Goal: Information Seeking & Learning: Check status

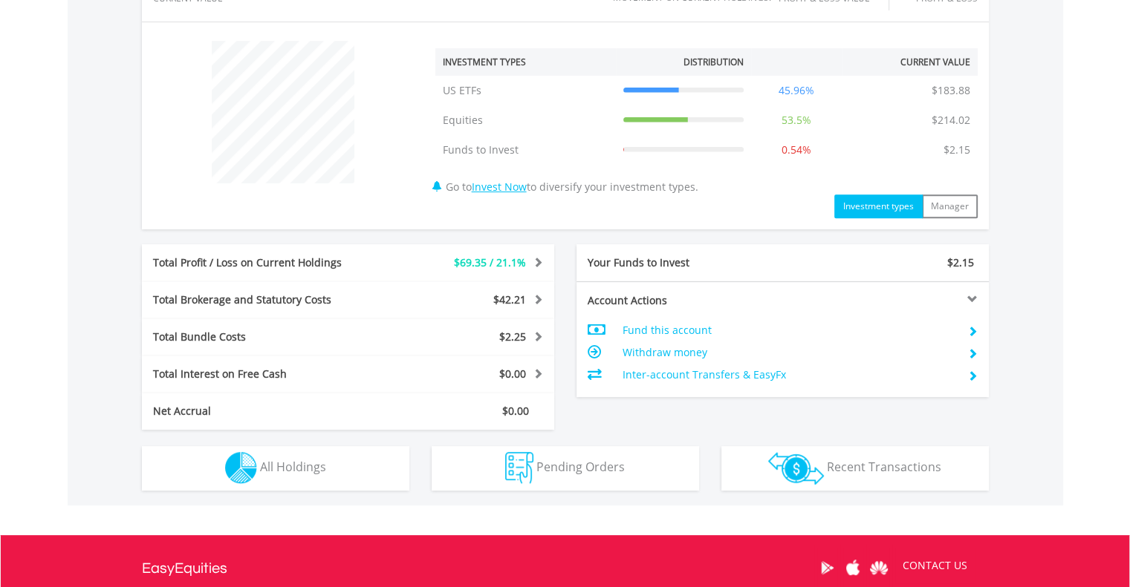
scroll to position [535, 0]
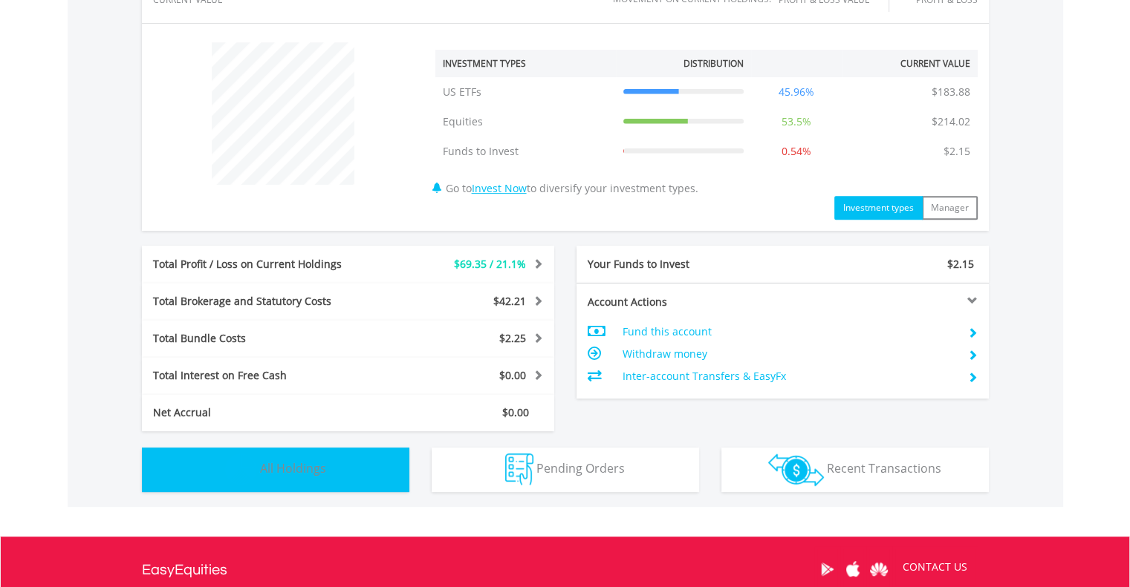
click at [324, 472] on span "All Holdings" at bounding box center [293, 468] width 66 height 16
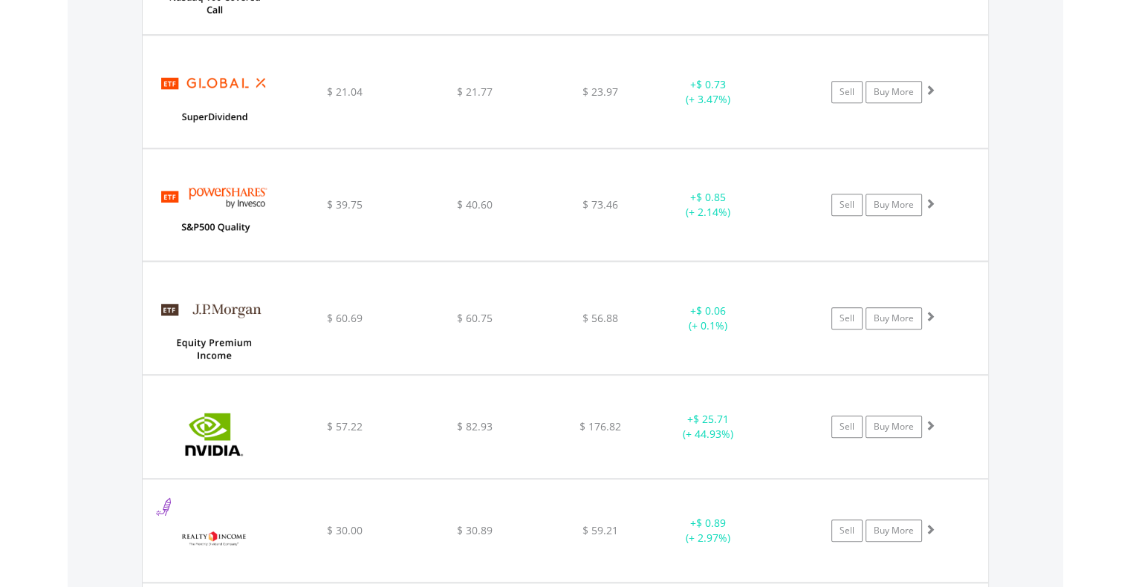
scroll to position [1219, 0]
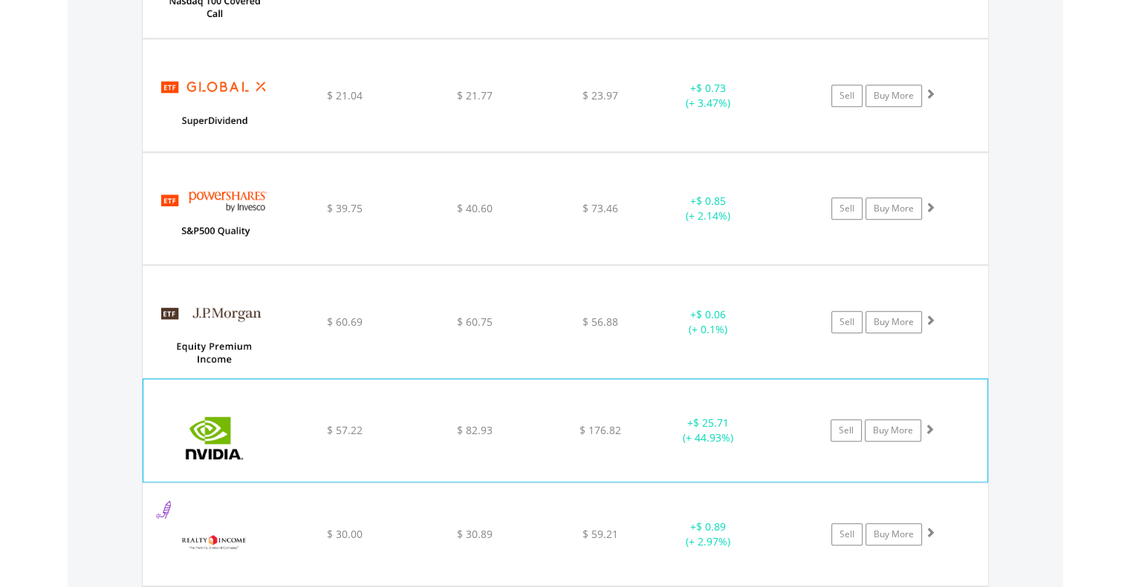
click at [337, 449] on div "﻿ Nvidia Corp $ 57.22 $ 82.93 $ 176.82 + $ 25.71 (+ 44.93%) Sell Buy More" at bounding box center [565, 431] width 844 height 102
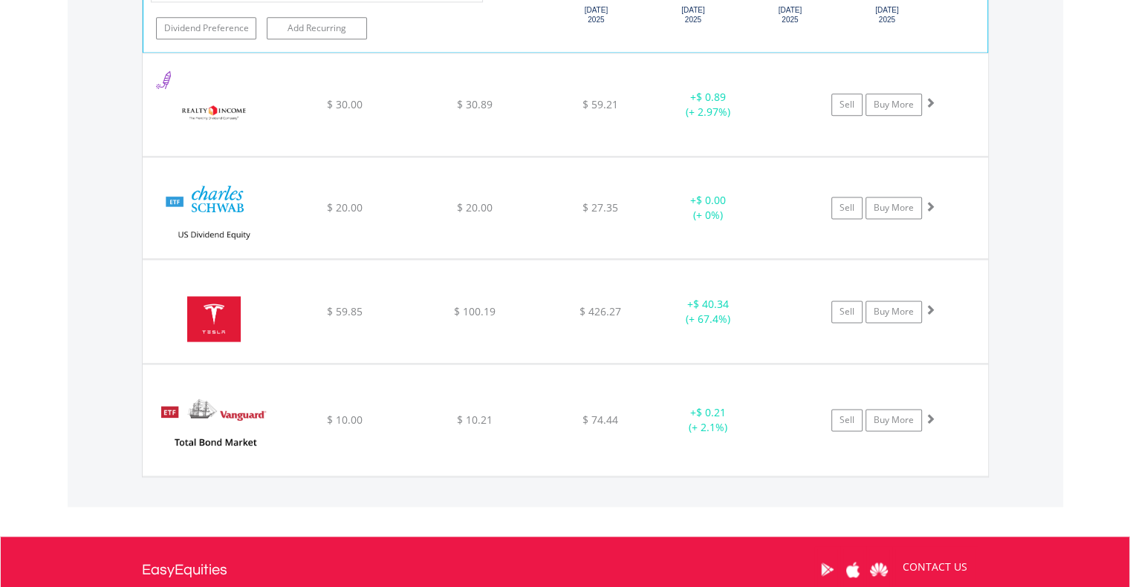
scroll to position [1961, 0]
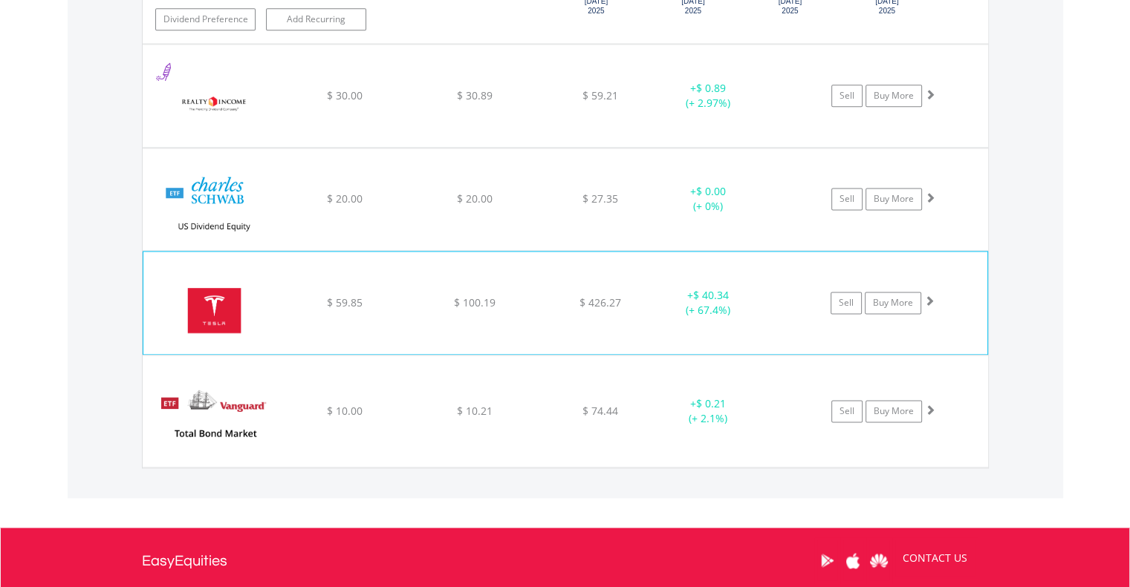
click at [335, 314] on div "﻿ Tesla Inc $ 59.85 $ 100.19 $ 426.27 + $ 40.34 (+ 67.4%) Sell Buy More" at bounding box center [565, 303] width 844 height 102
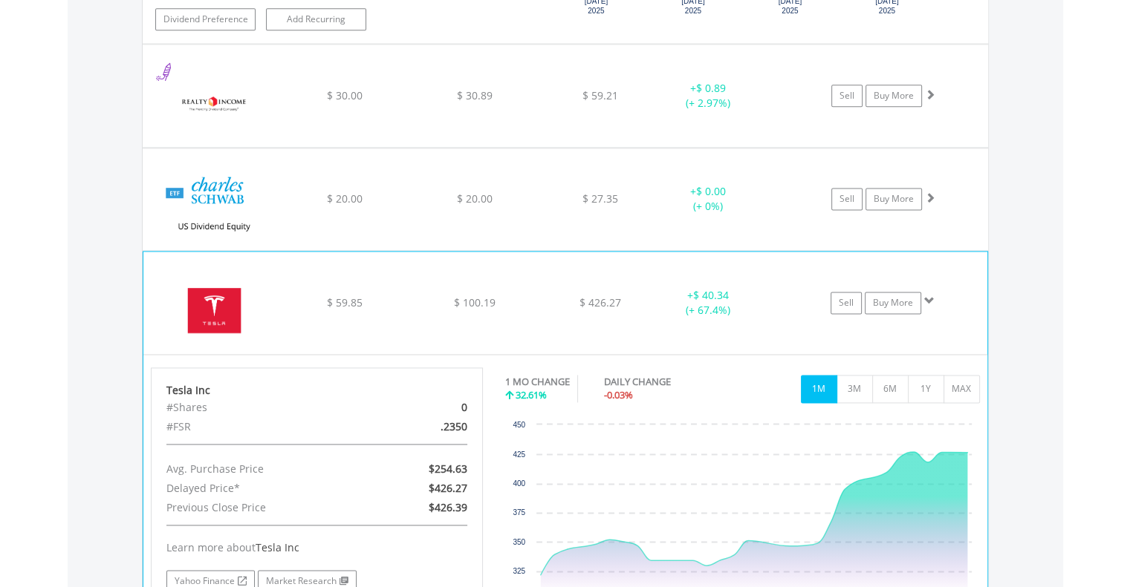
click at [335, 314] on div "﻿ Tesla Inc $ 59.85 $ 100.19 $ 426.27 + $ 40.34 (+ 67.4%) Sell Buy More" at bounding box center [565, 303] width 844 height 102
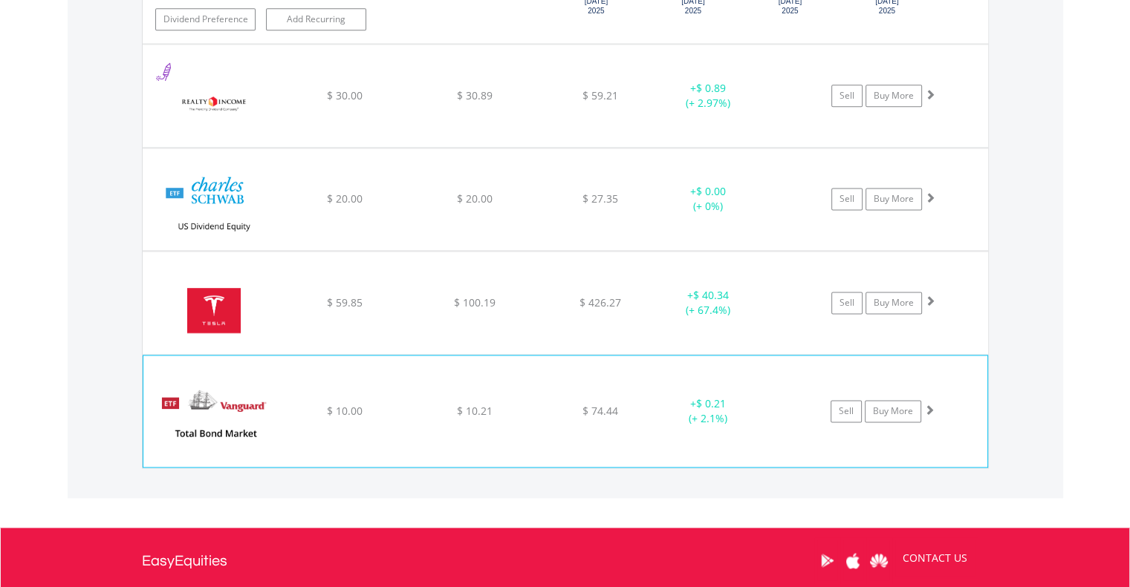
click at [330, 377] on div "﻿ Vanguard Total Bond Market ETF $ 10.00 $ 10.21 $ 74.44 + $ 0.21 (+ 2.1%) Sell…" at bounding box center [565, 411] width 844 height 111
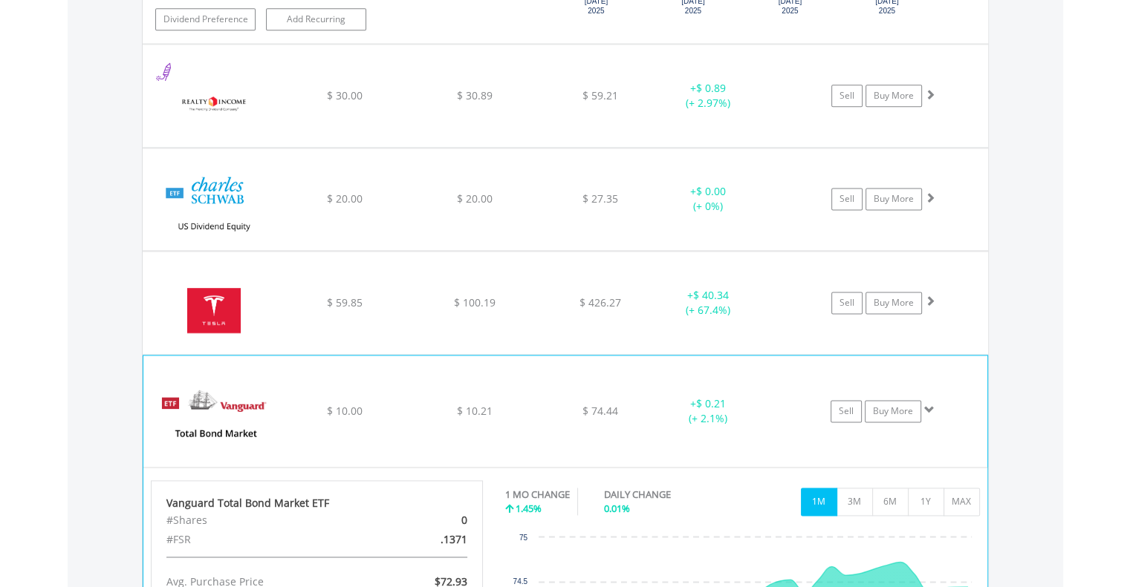
click at [330, 377] on div "﻿ Vanguard Total Bond Market ETF $ 10.00 $ 10.21 $ 74.44 + $ 0.21 (+ 2.1%) Sell…" at bounding box center [565, 411] width 844 height 111
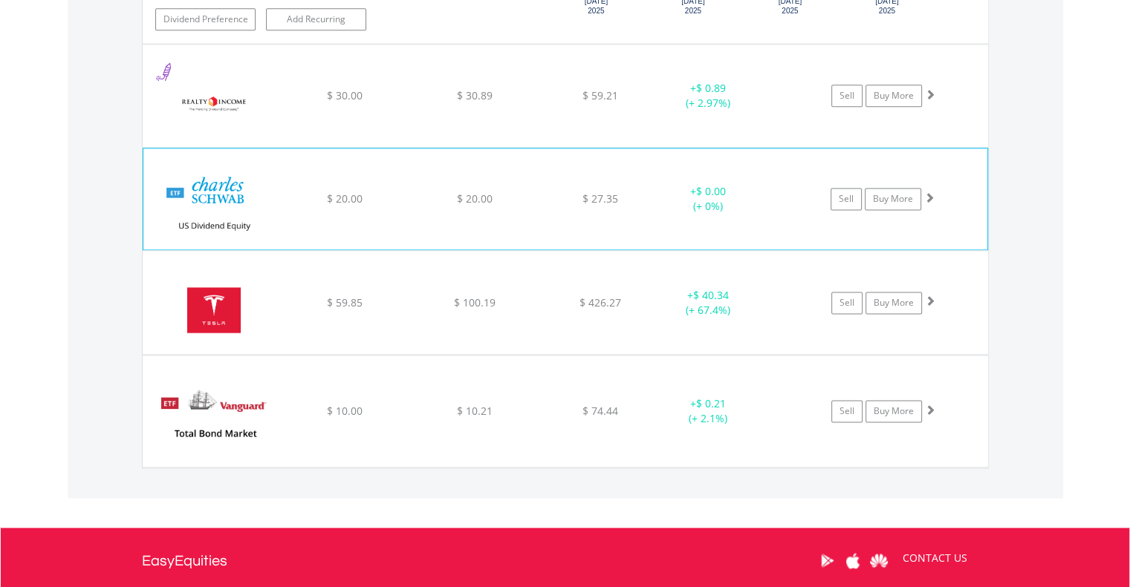
click at [363, 172] on div "﻿ Schwab US Dividend Equity ETF $ 20.00 $ 20.00 $ 27.35 + $ 0.00 (+ 0%) Sell Bu…" at bounding box center [565, 199] width 844 height 101
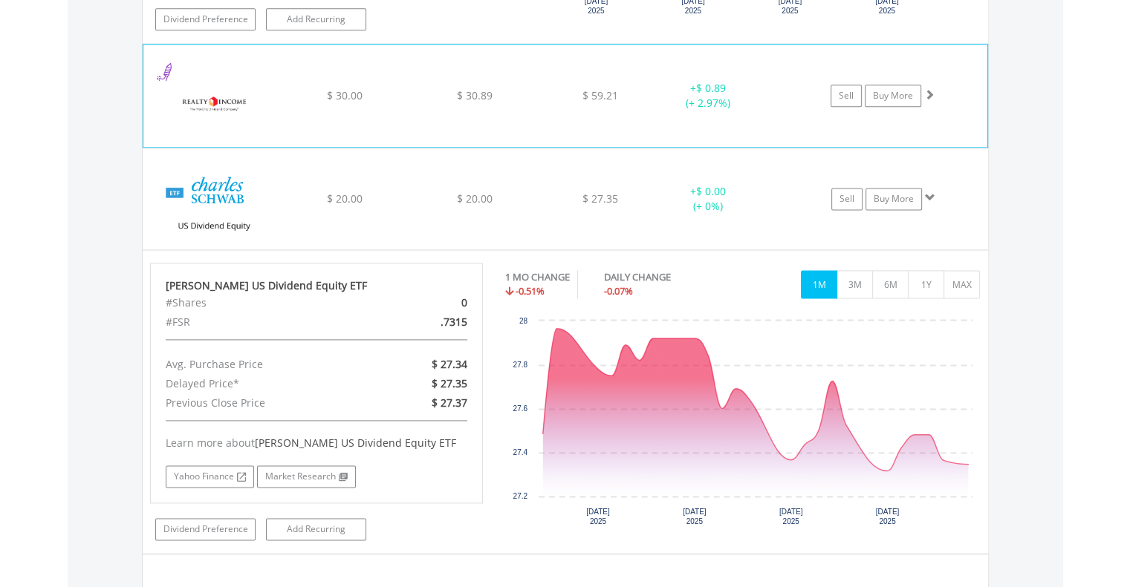
click at [366, 95] on div "$ 30.00" at bounding box center [344, 95] width 126 height 15
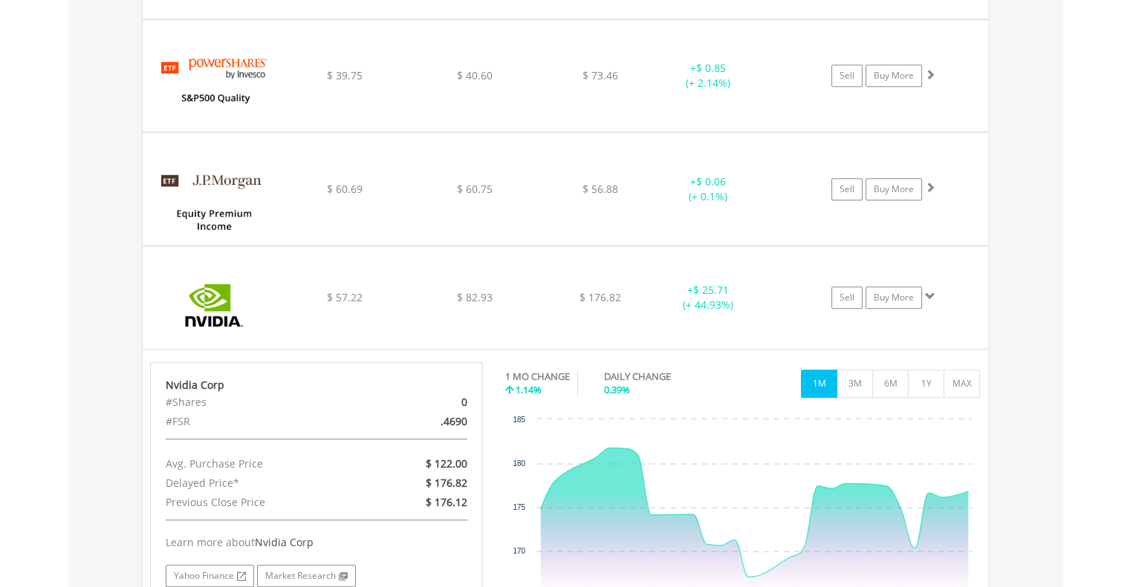
scroll to position [1338, 0]
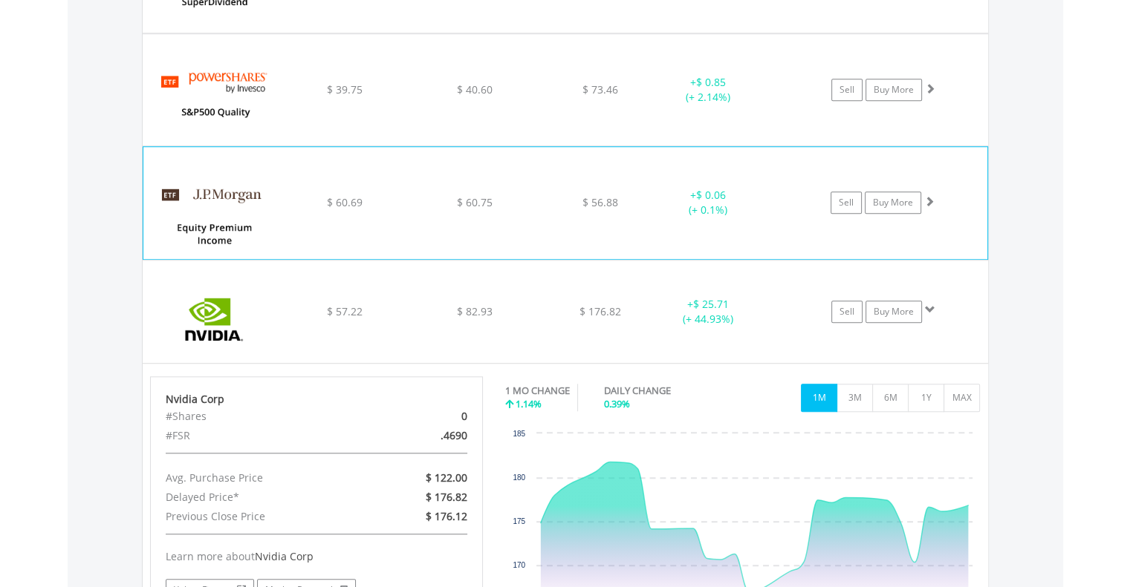
click at [329, 172] on div "﻿ JPMorgan Equity Premium Income ETF $ 60.69 $ 60.75 $ 56.88 + $ 0.06 (+ 0.1%) …" at bounding box center [565, 202] width 844 height 111
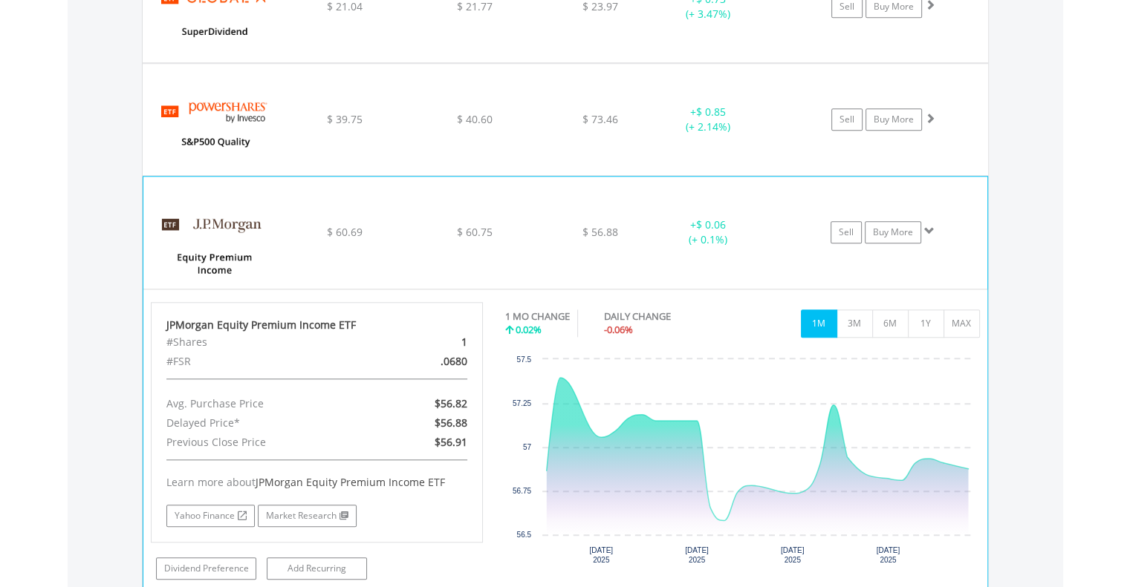
scroll to position [1278, 0]
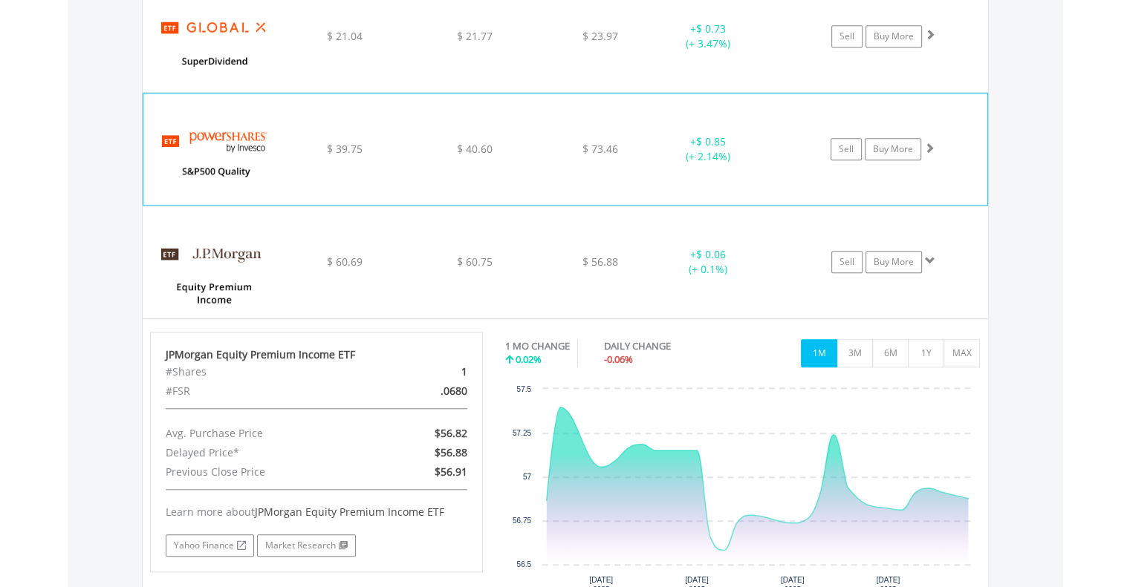
click at [319, 143] on div "$ 39.75" at bounding box center [344, 149] width 126 height 15
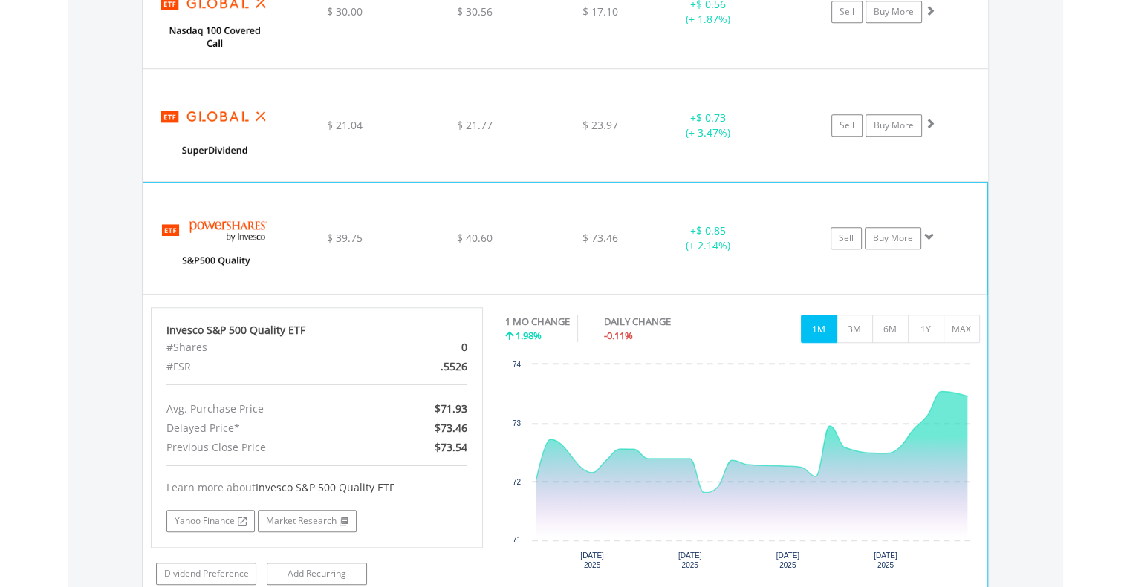
scroll to position [1159, 0]
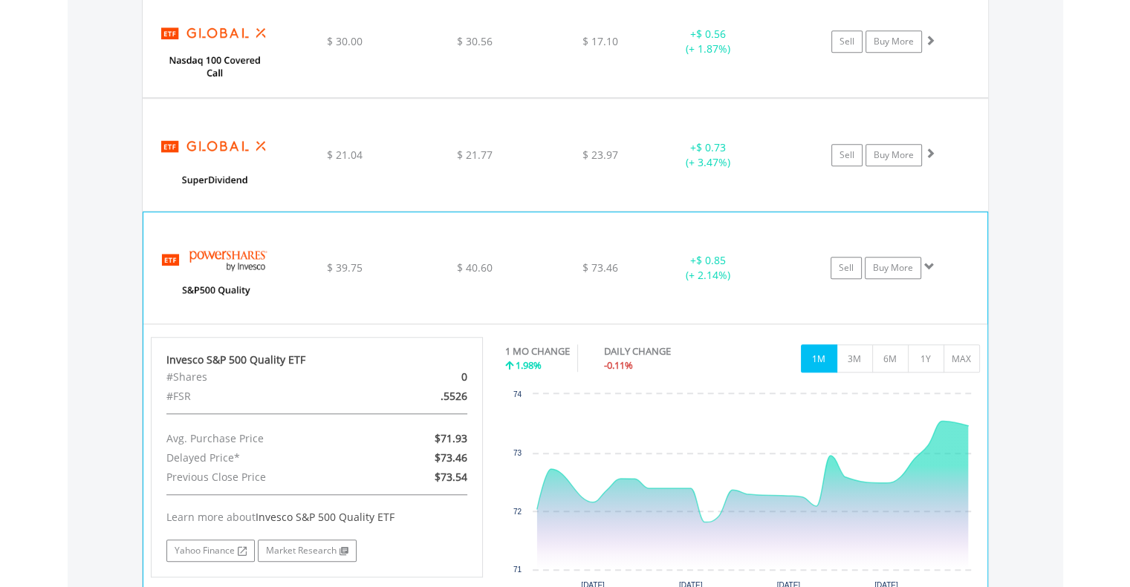
click at [319, 143] on div "﻿ Global X SuperDividend ETF $ 21.04 $ 21.77 $ 23.97 + $ 0.73 (+ 3.47%) Sell Bu…" at bounding box center [565, 154] width 845 height 111
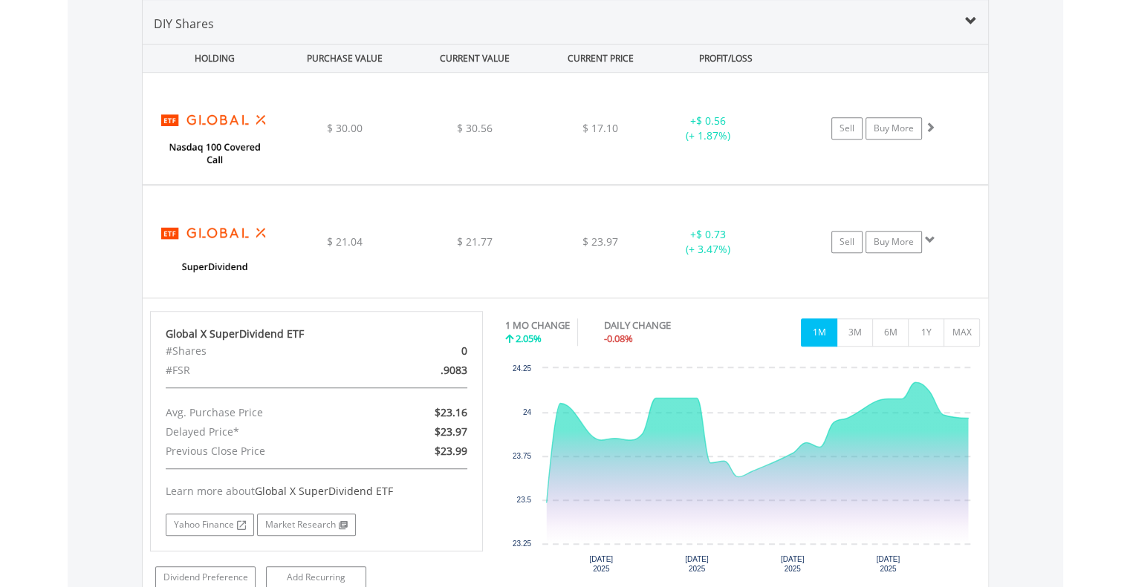
scroll to position [1070, 0]
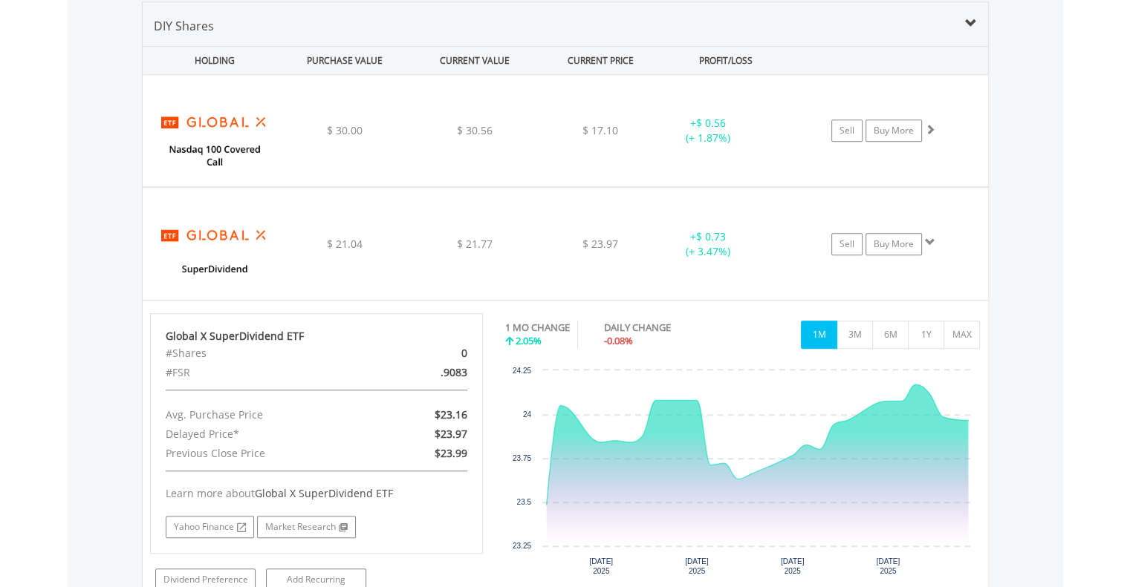
click at [319, 143] on div "﻿ Global X Nasdaq 100 Covered Call ETF $ 30.00 $ 30.56 $ 17.10 + $ 0.56 (+ 1.87…" at bounding box center [565, 130] width 845 height 111
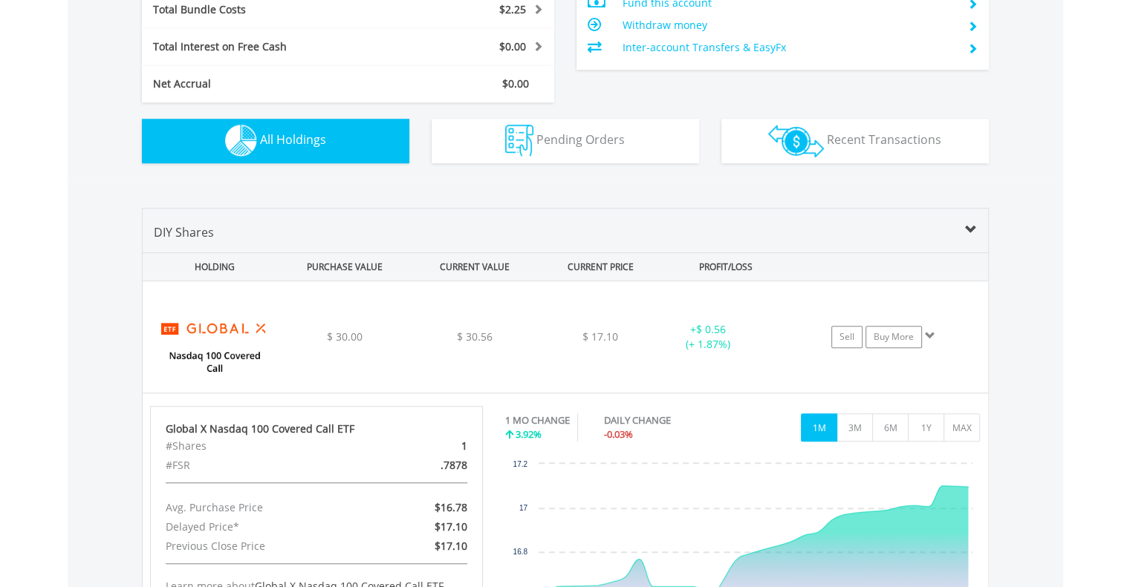
scroll to position [862, 0]
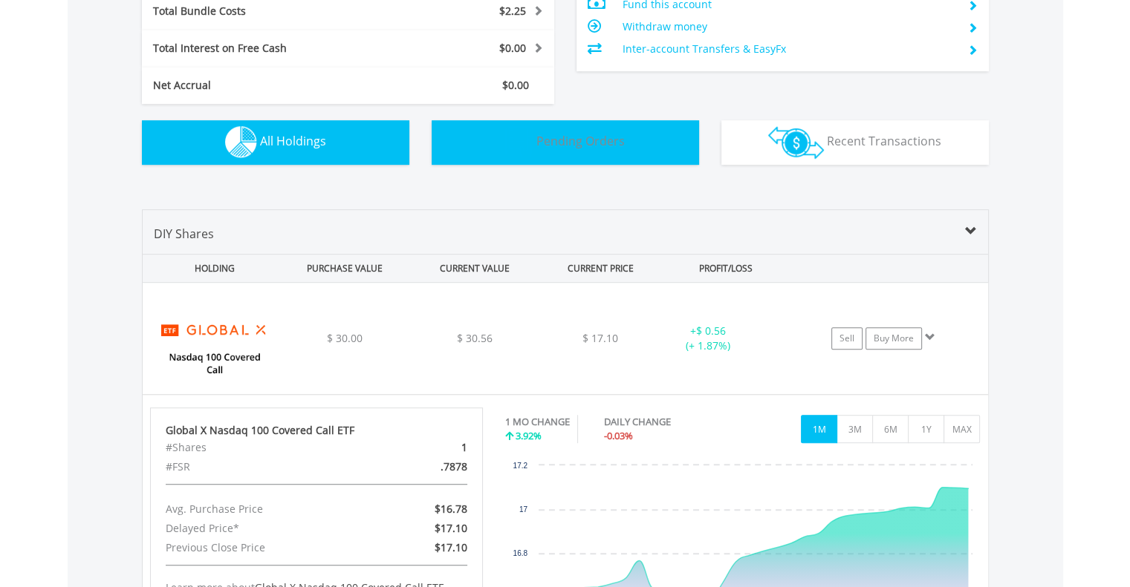
click at [523, 145] on img "button" at bounding box center [519, 142] width 28 height 32
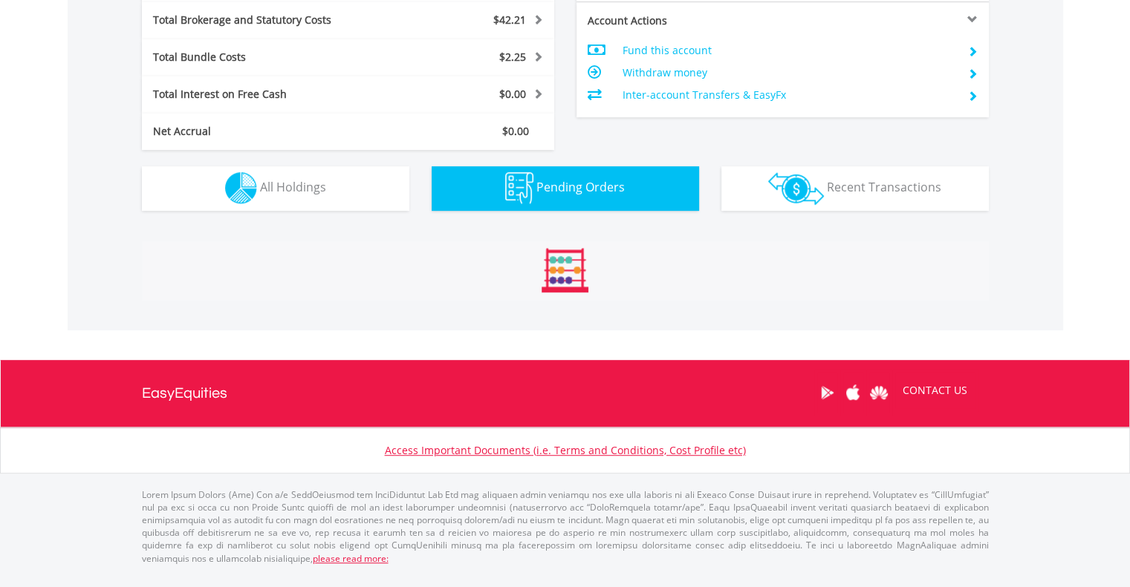
scroll to position [779, 0]
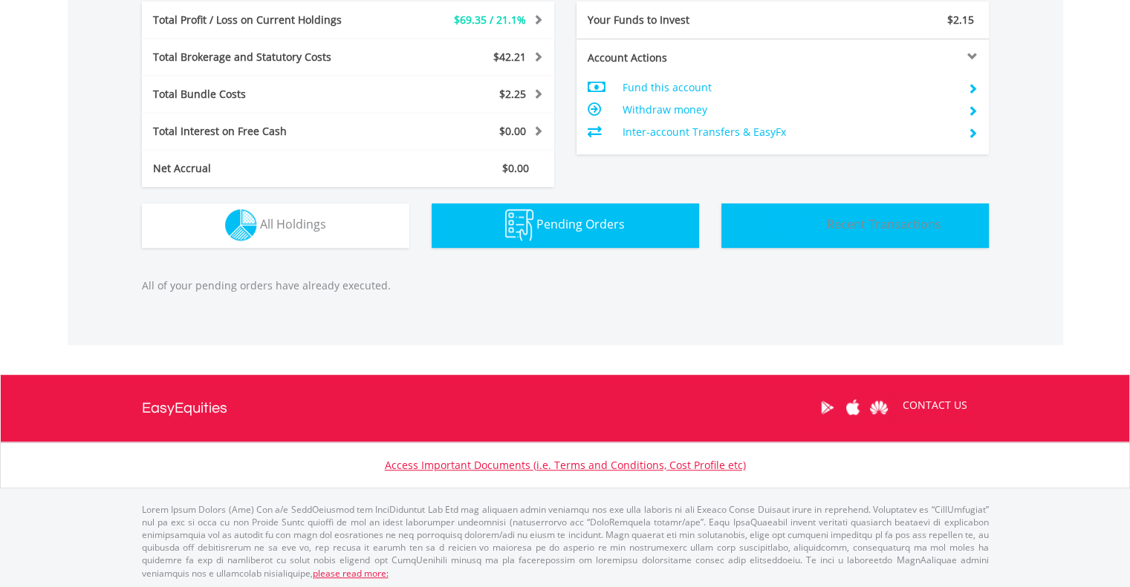
click at [833, 221] on span "Recent Transactions" at bounding box center [884, 224] width 114 height 16
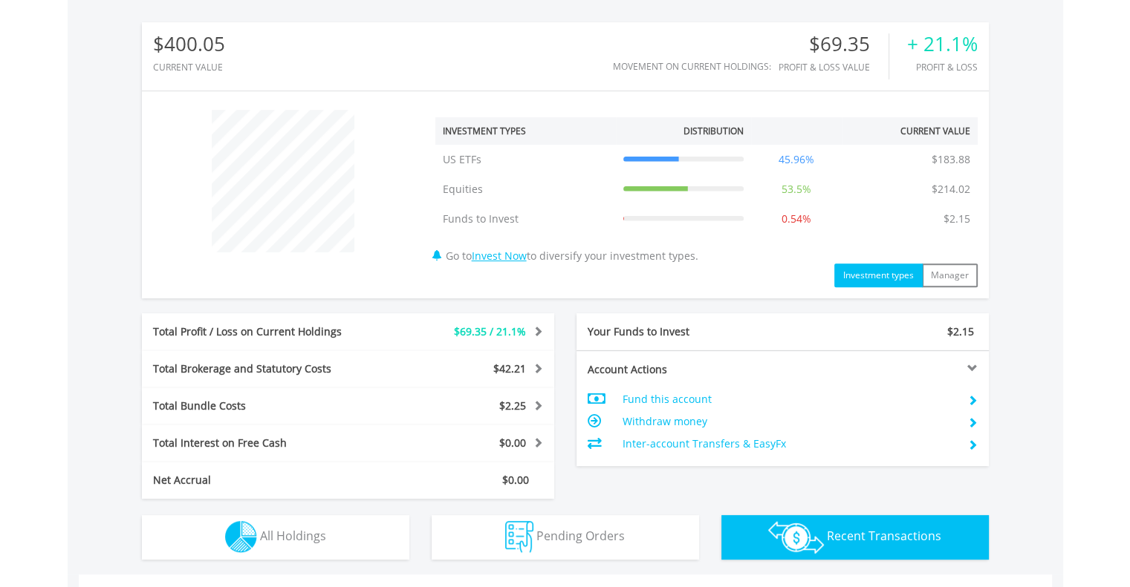
scroll to position [436, 0]
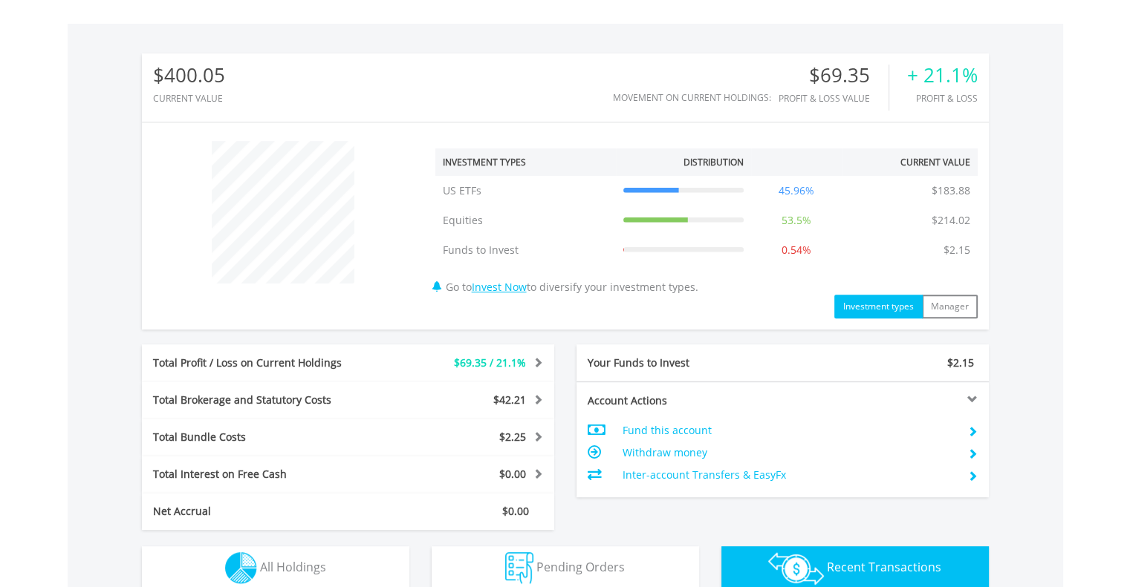
click at [973, 400] on div at bounding box center [885, 399] width 206 height 10
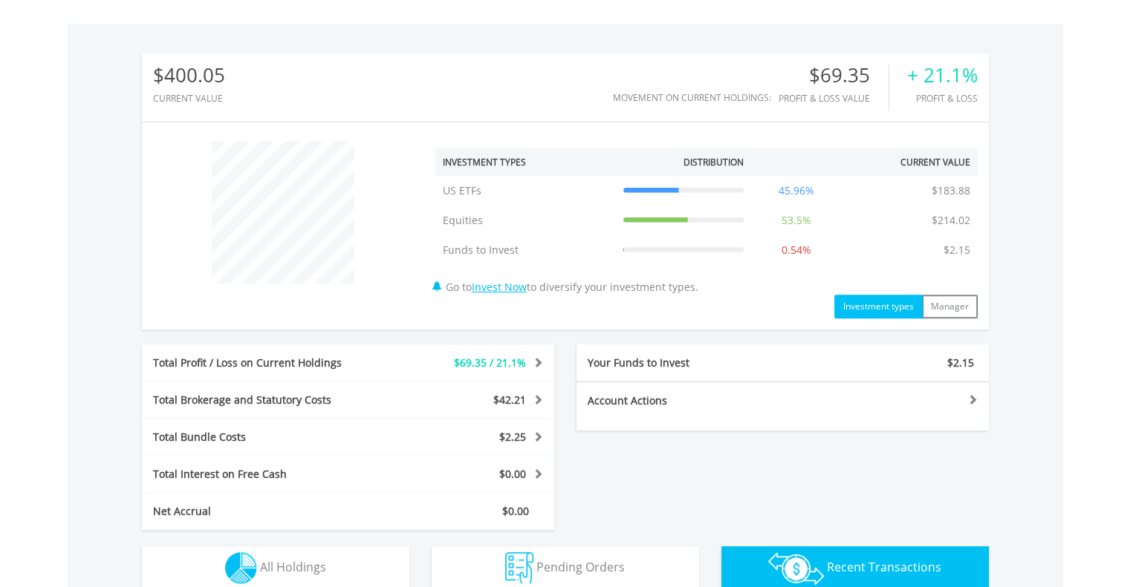
click at [973, 400] on div at bounding box center [885, 399] width 206 height 10
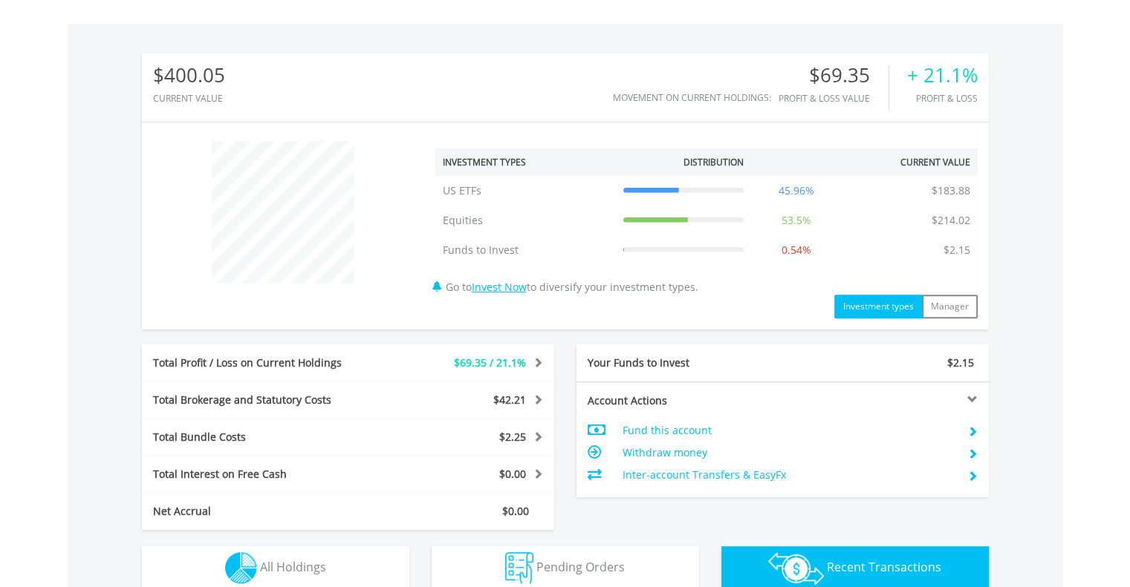
click at [535, 360] on span at bounding box center [536, 362] width 14 height 10
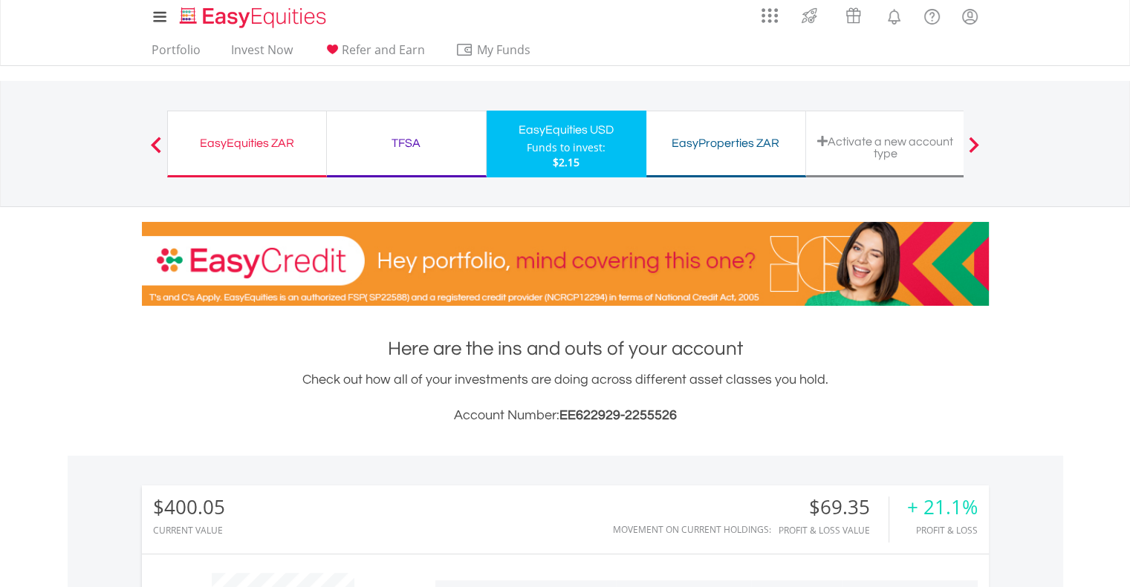
scroll to position [0, 0]
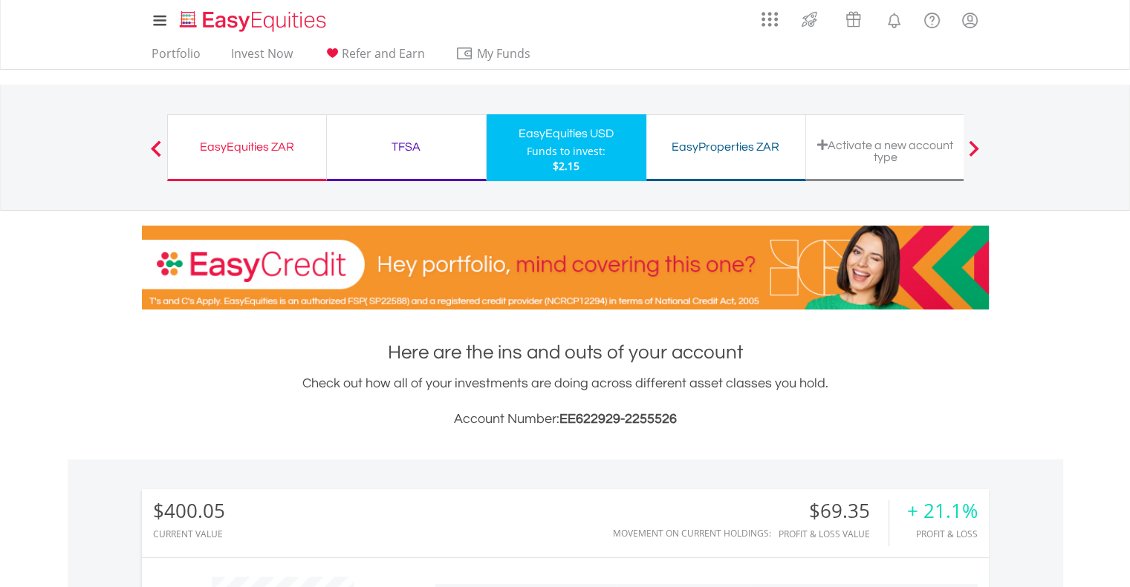
click at [244, 160] on div "EasyEquities ZAR Funds to invest: $2.15" at bounding box center [247, 147] width 160 height 67
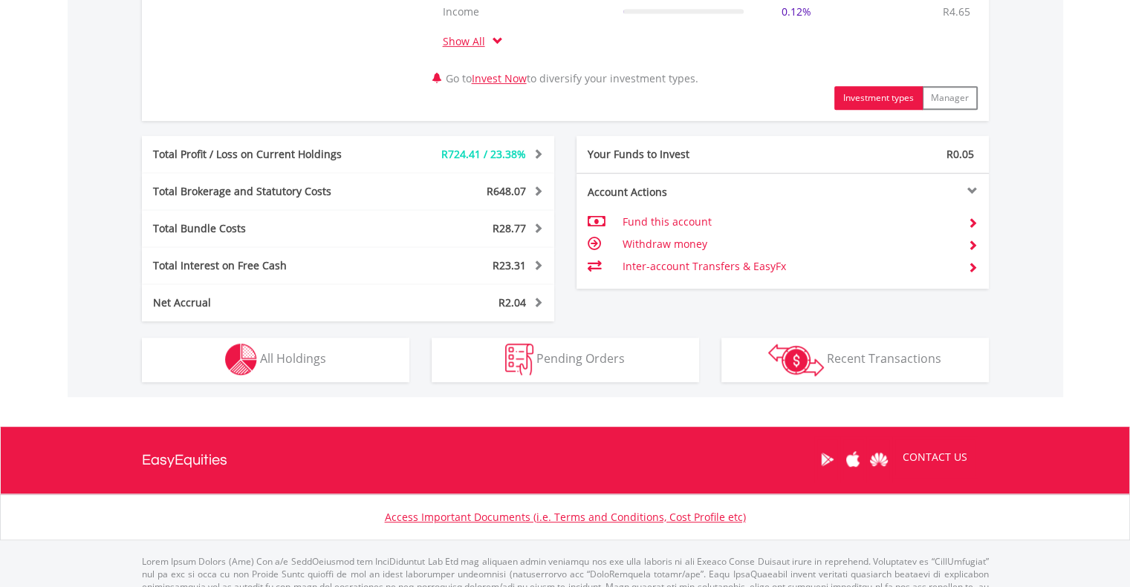
scroll to position [786, 0]
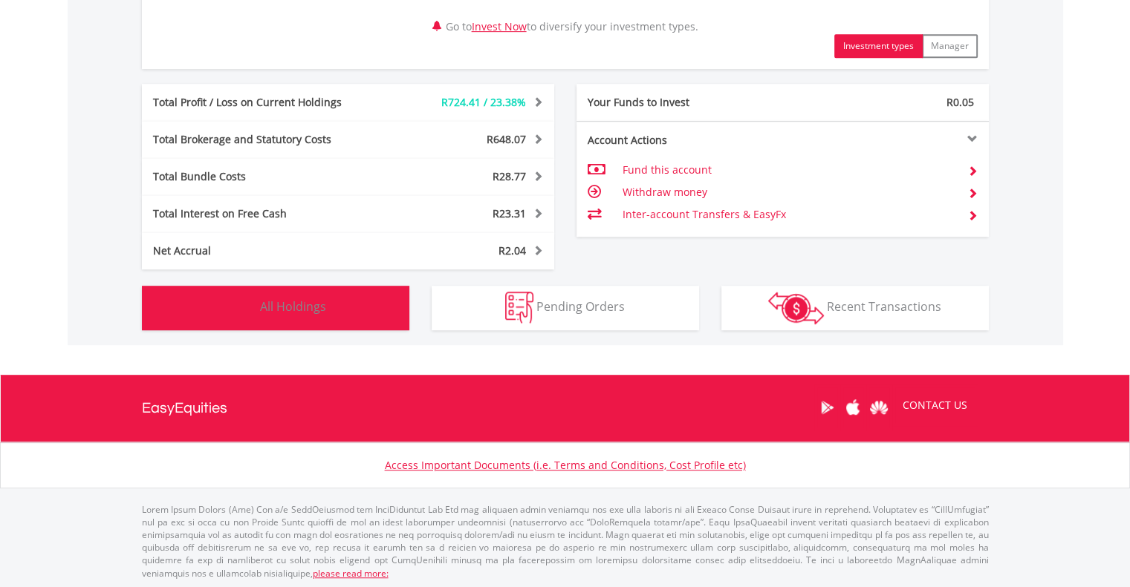
click at [311, 302] on span "All Holdings" at bounding box center [293, 307] width 66 height 16
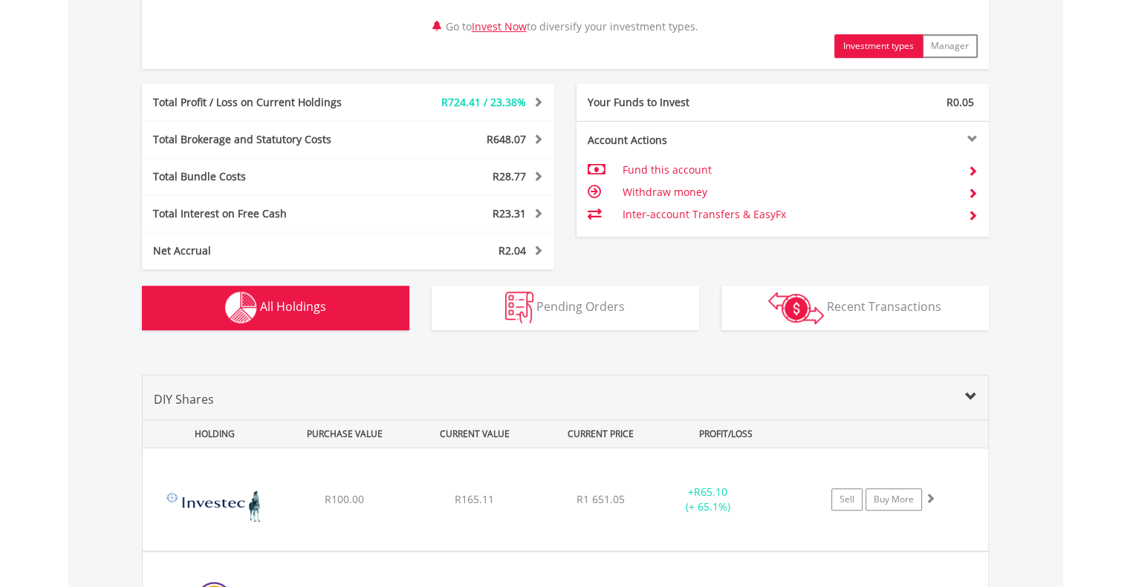
scroll to position [1159, 0]
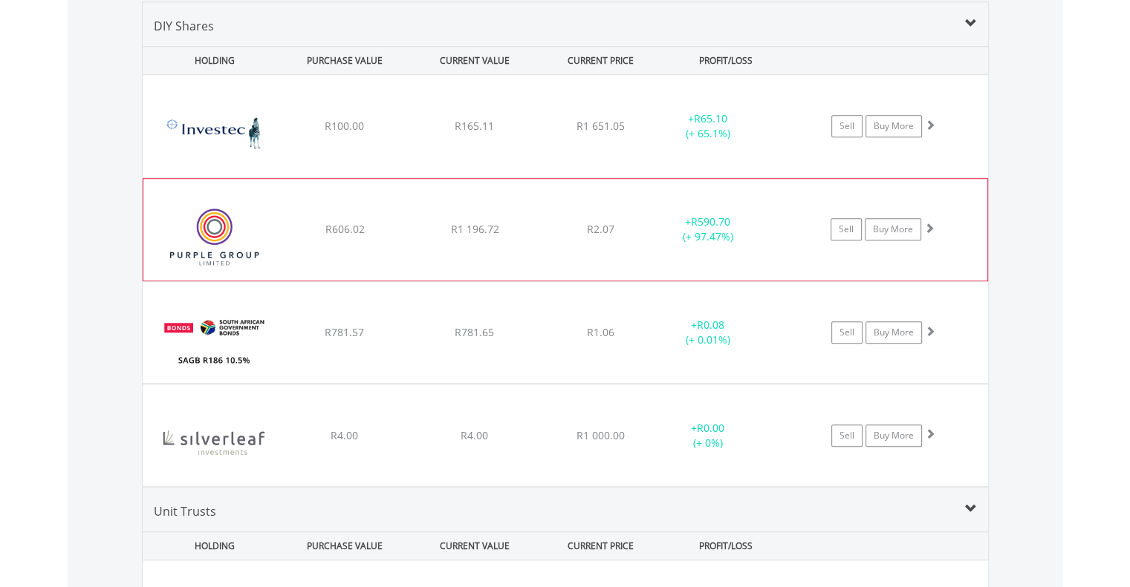
click at [264, 228] on img at bounding box center [215, 237] width 128 height 79
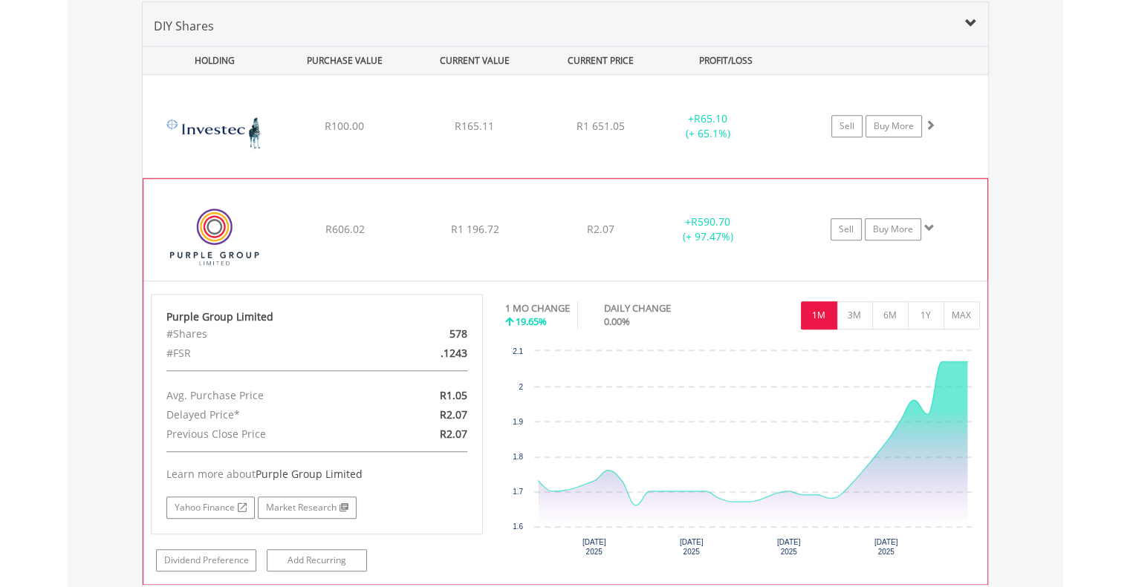
click at [264, 228] on img at bounding box center [215, 237] width 128 height 79
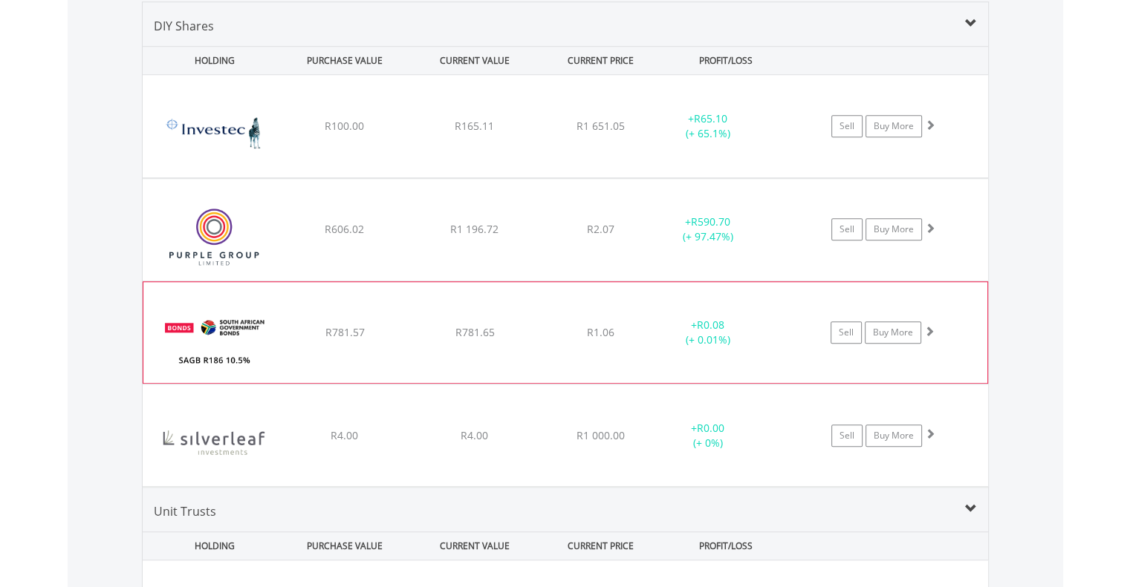
click at [235, 349] on img at bounding box center [215, 340] width 128 height 79
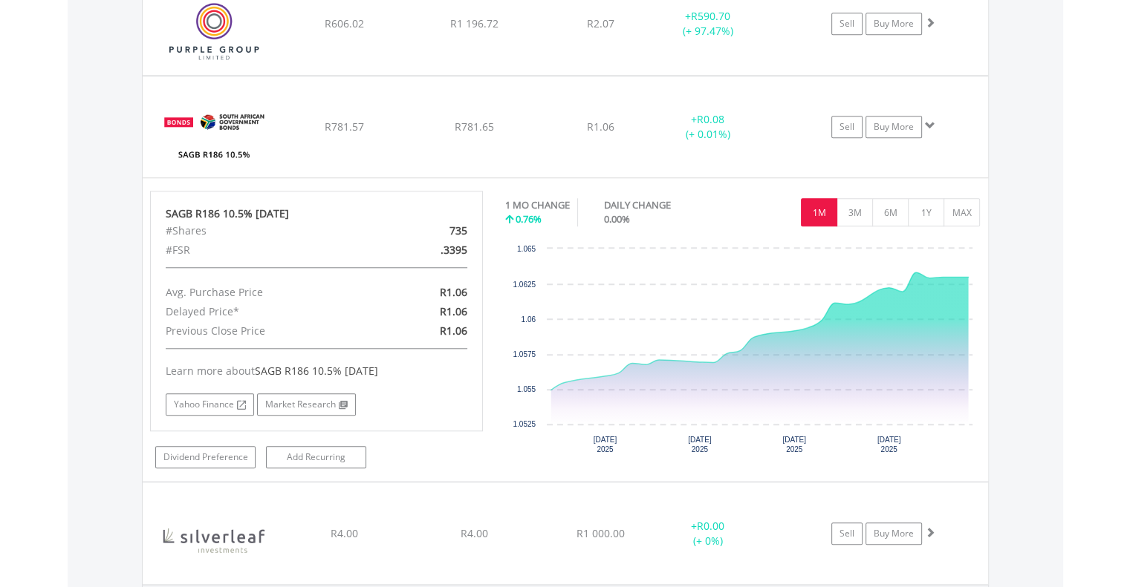
scroll to position [1367, 0]
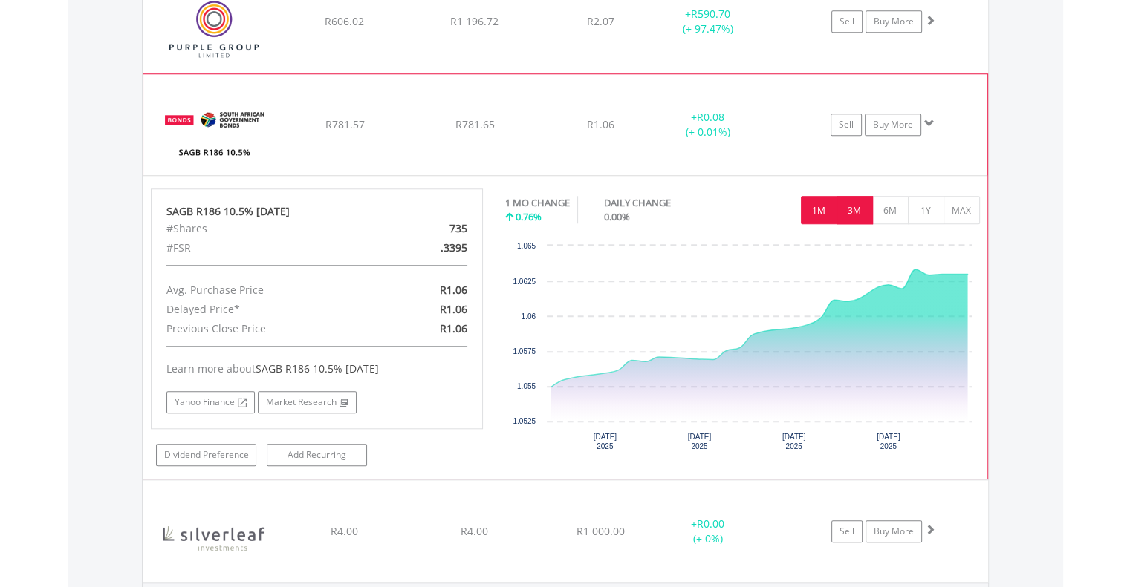
click at [853, 206] on button "3M" at bounding box center [854, 210] width 36 height 28
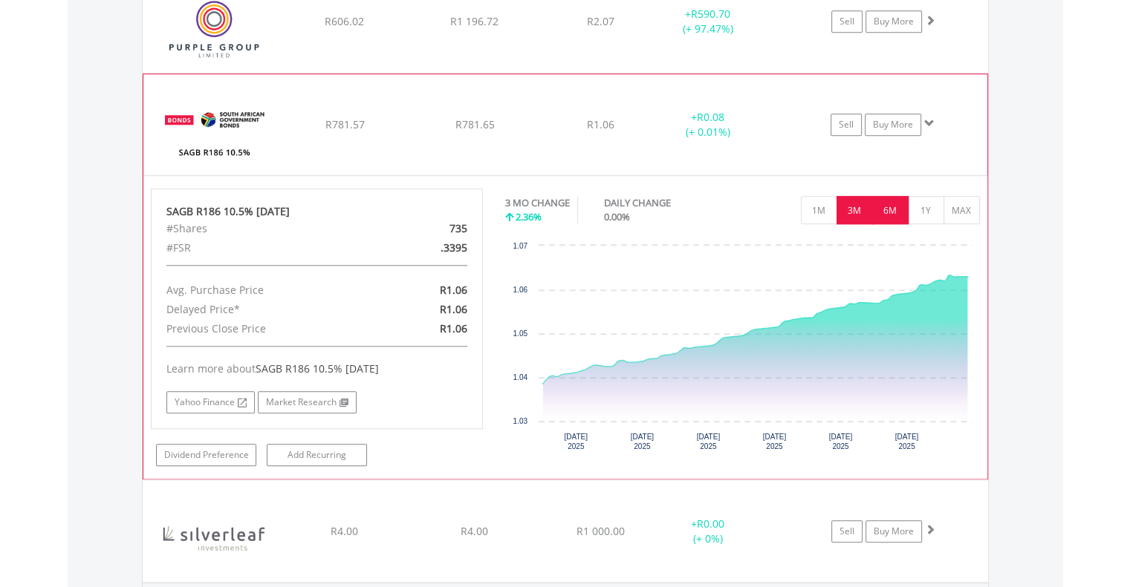
click at [894, 207] on button "6M" at bounding box center [890, 210] width 36 height 28
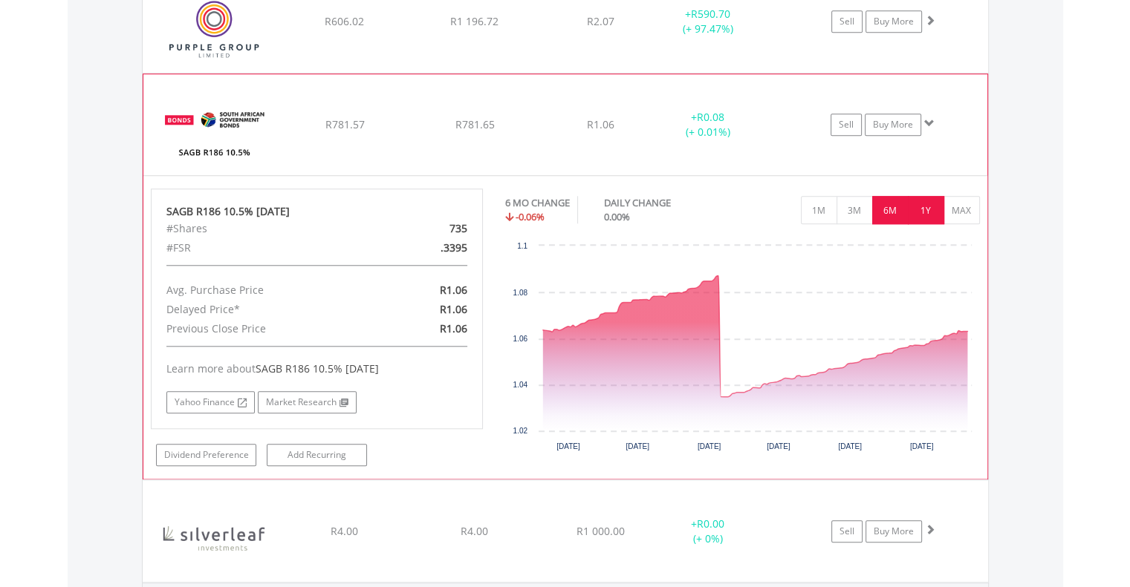
click at [915, 203] on button "1Y" at bounding box center [926, 210] width 36 height 28
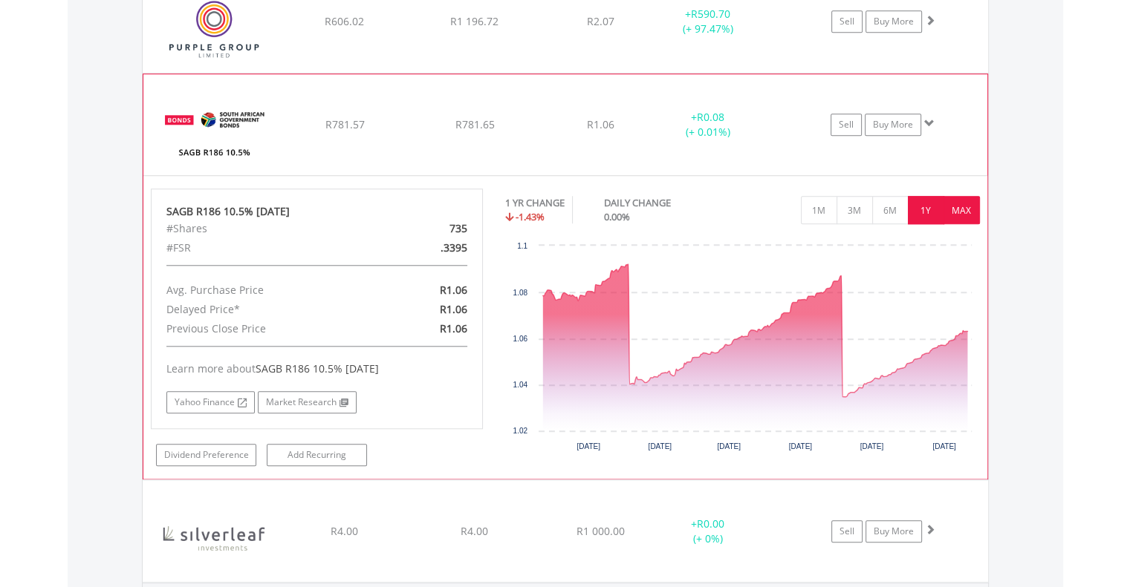
click at [963, 207] on button "MAX" at bounding box center [961, 210] width 36 height 28
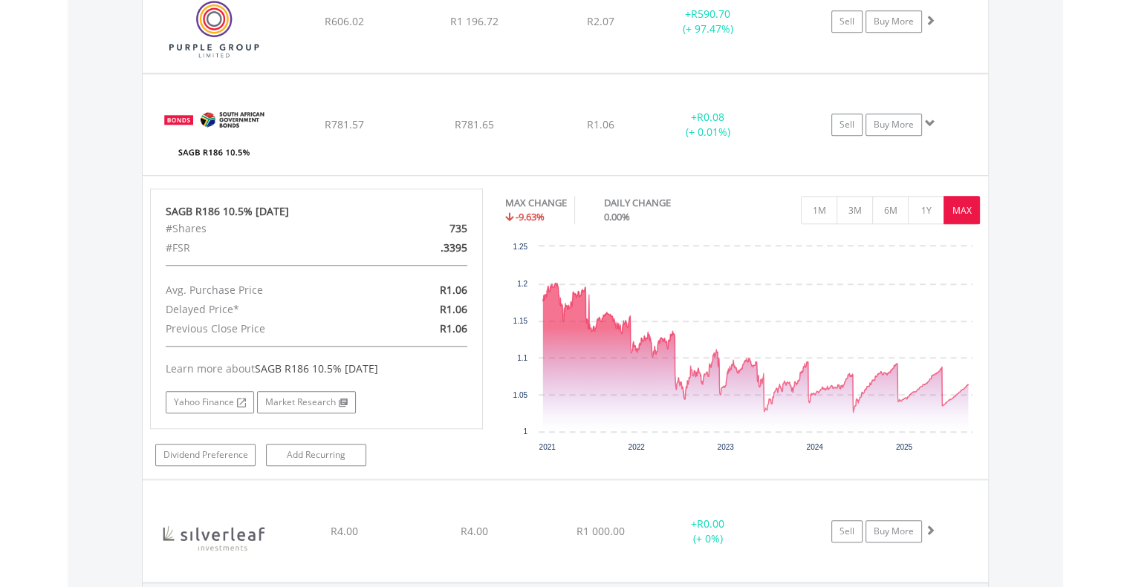
click at [79, 172] on div "Value View Share View DIY Shares HOLDING PURCHASE VALUE CURRENT VALUE CURRENT P…" at bounding box center [565, 451] width 995 height 1375
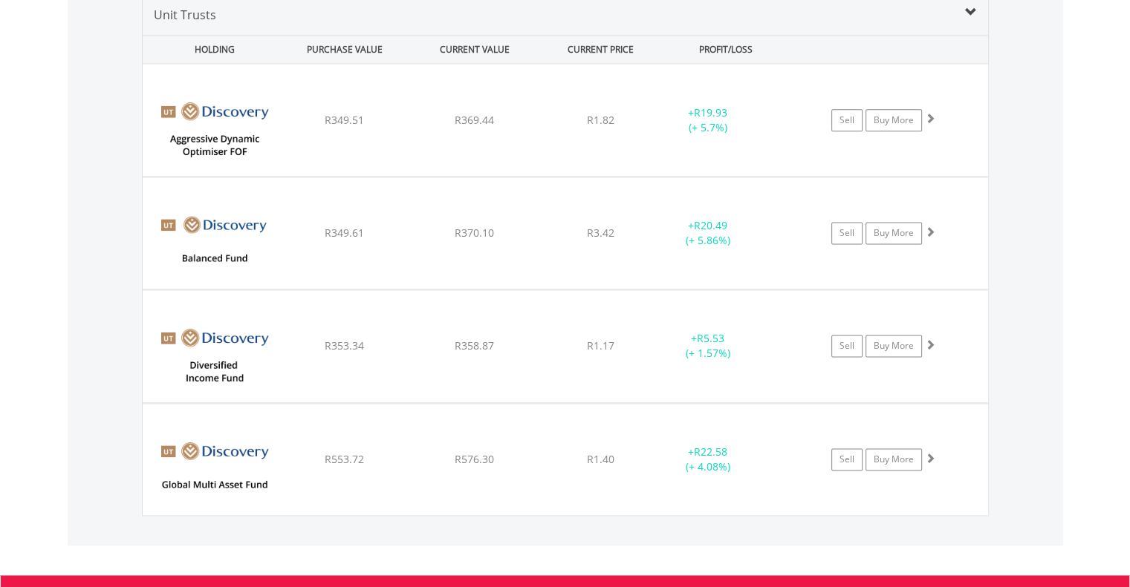
scroll to position [1961, 0]
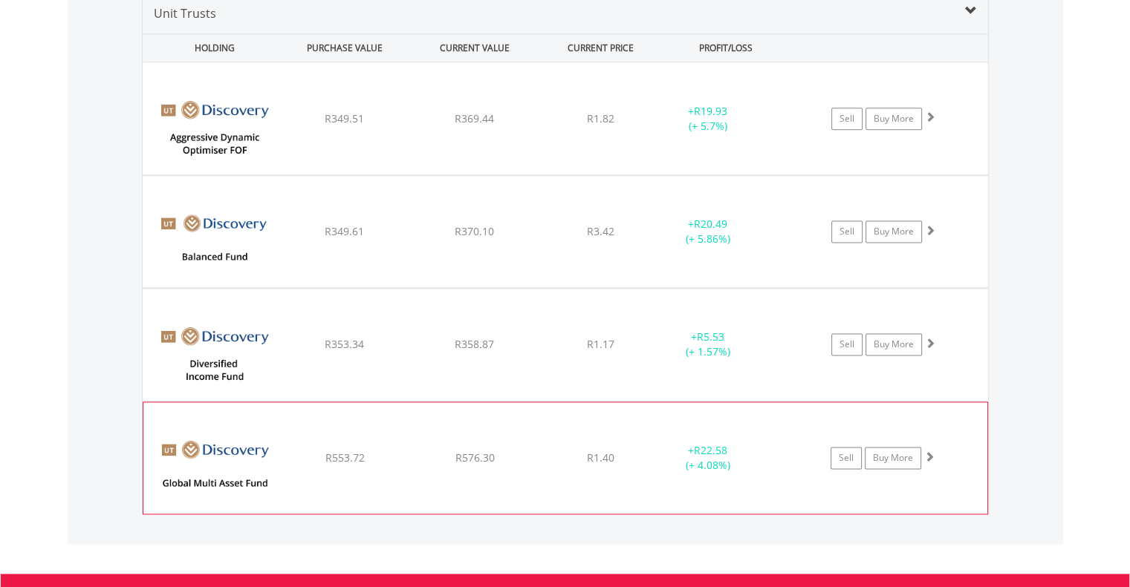
click at [339, 431] on div "﻿ Discovery Global Multi-Asset Fund R553.72 R576.30 R1.40 + R22.58 (+ 4.08%) Se…" at bounding box center [565, 458] width 844 height 111
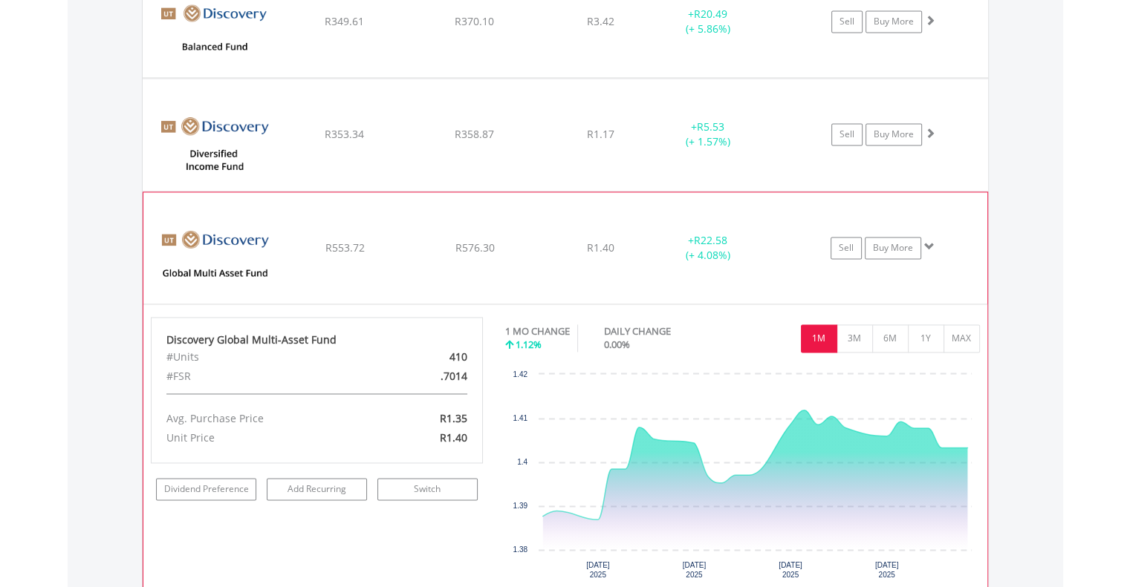
scroll to position [2169, 0]
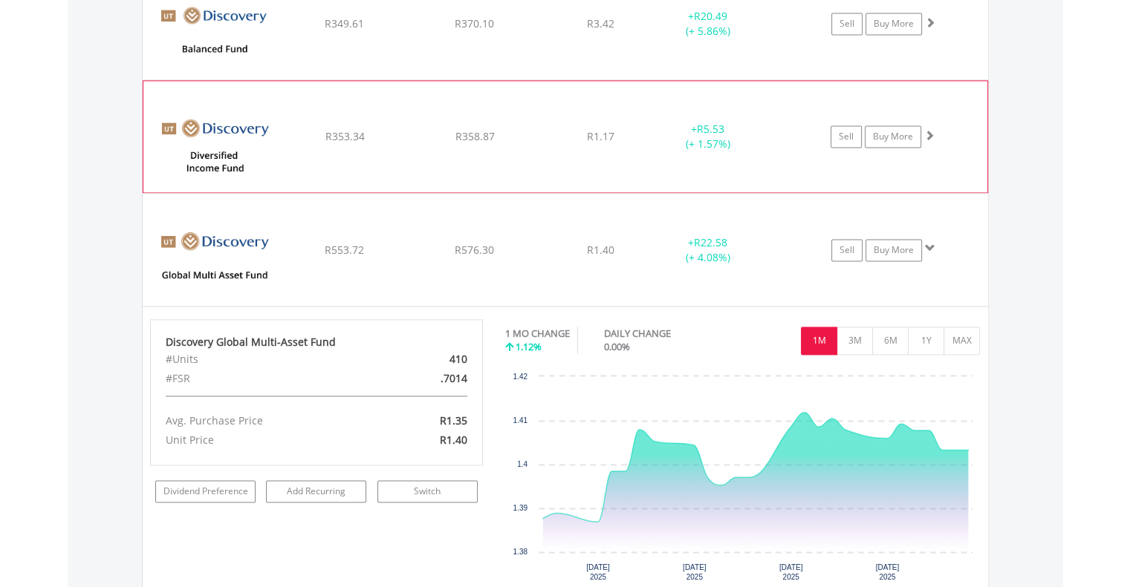
click at [369, 137] on div "R353.34" at bounding box center [344, 136] width 126 height 15
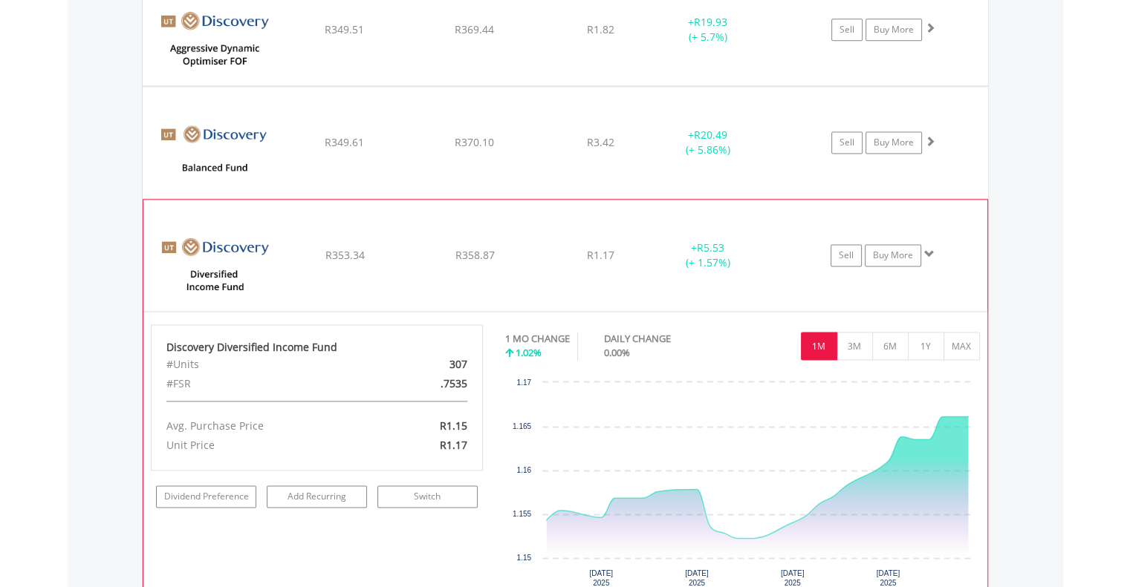
scroll to position [2021, 0]
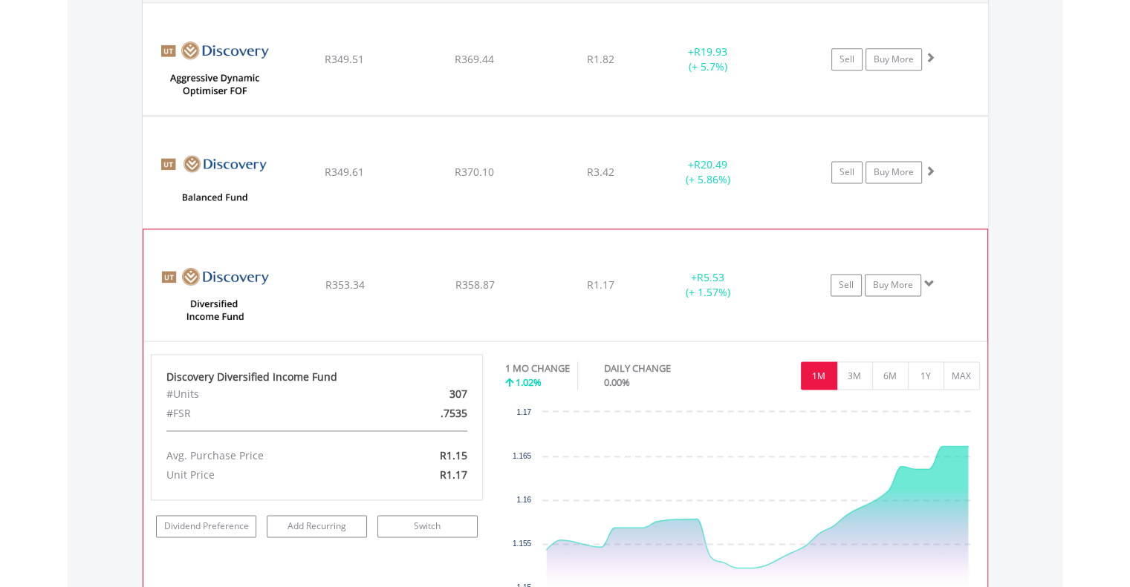
click at [369, 137] on div "﻿ Discovery Balanced Fund A R349.61 R370.10 R3.42 + R20.49 (+ 5.86%) Sell Buy M…" at bounding box center [565, 172] width 845 height 111
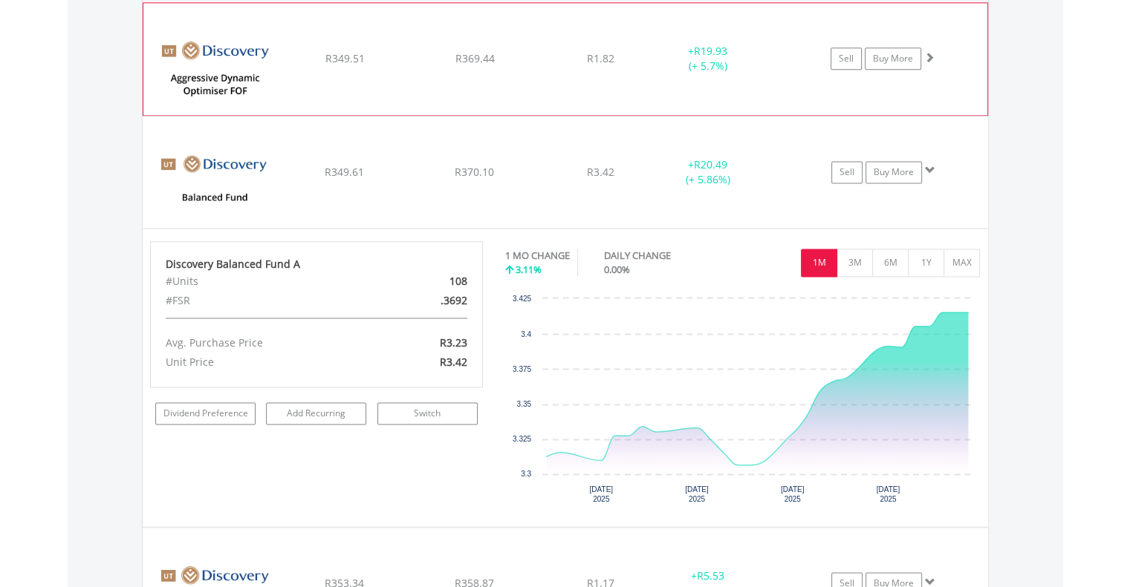
click at [576, 68] on div "﻿ Discovery Aggressive Dynamic Asset Optimiser FOF R349.51 R369.44 R1.82 + R19.…" at bounding box center [565, 58] width 844 height 111
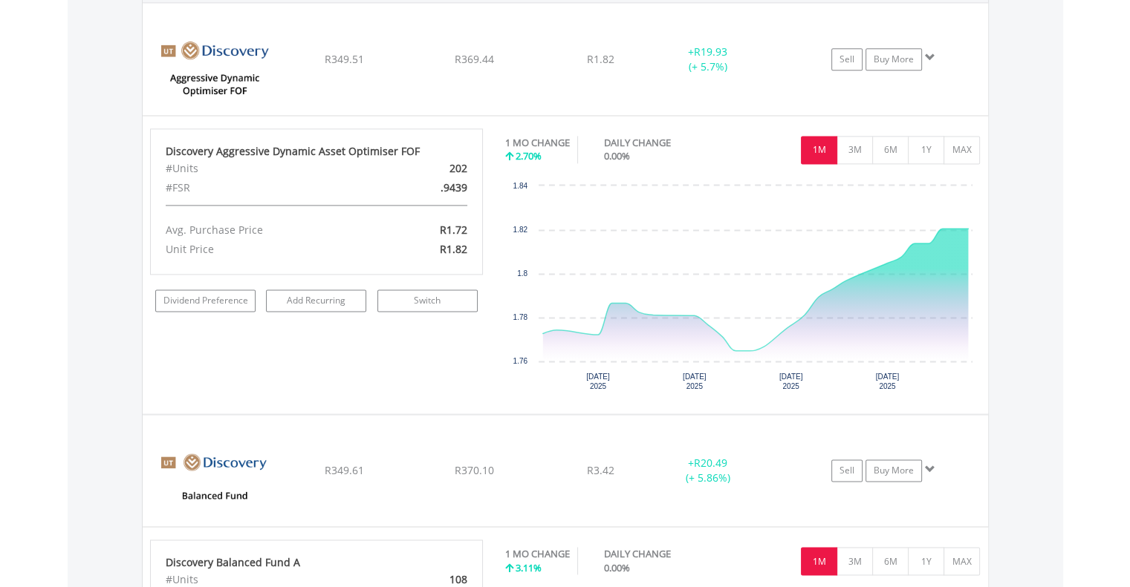
click at [116, 77] on div "Value View Share View DIY Shares HOLDING PURCHASE VALUE CURRENT VALUE CURRENT P…" at bounding box center [565, 395] width 995 height 2570
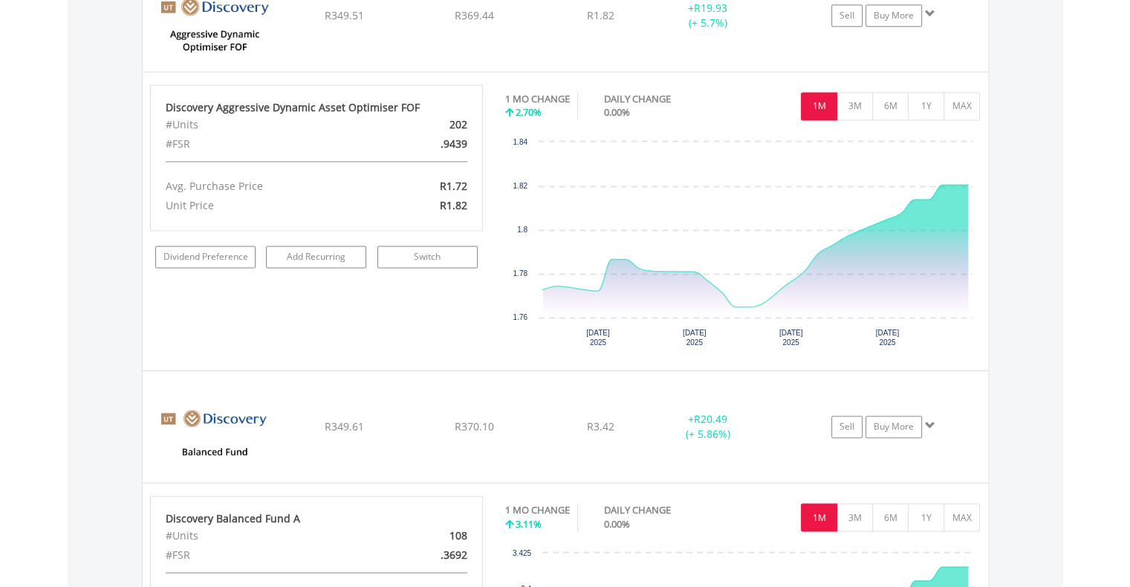
scroll to position [1932, 0]
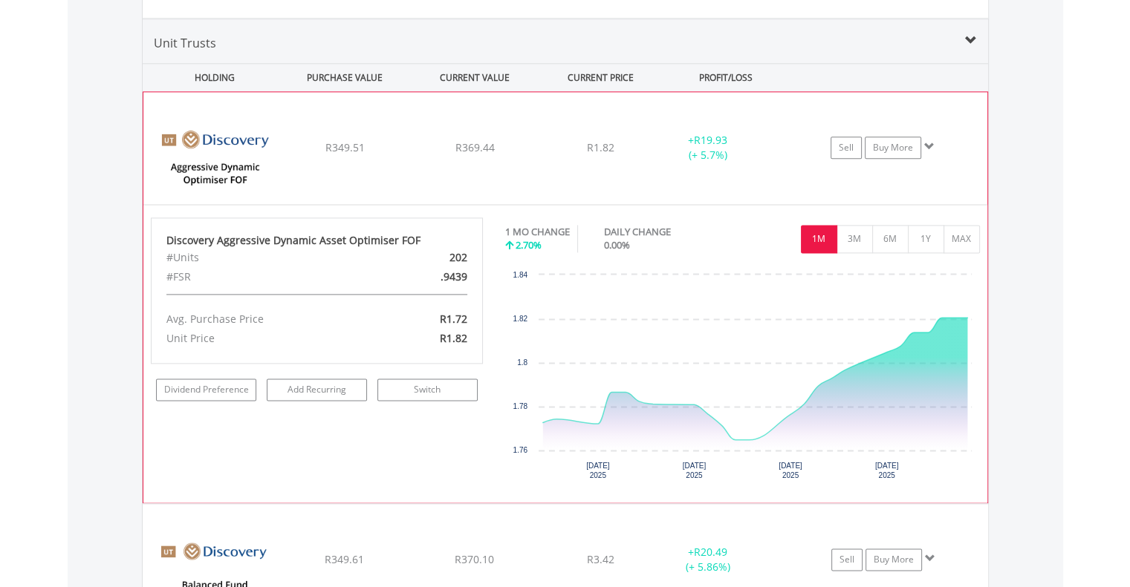
click at [270, 99] on div "﻿ Discovery Aggressive Dynamic Asset Optimiser FOF" at bounding box center [210, 147] width 135 height 111
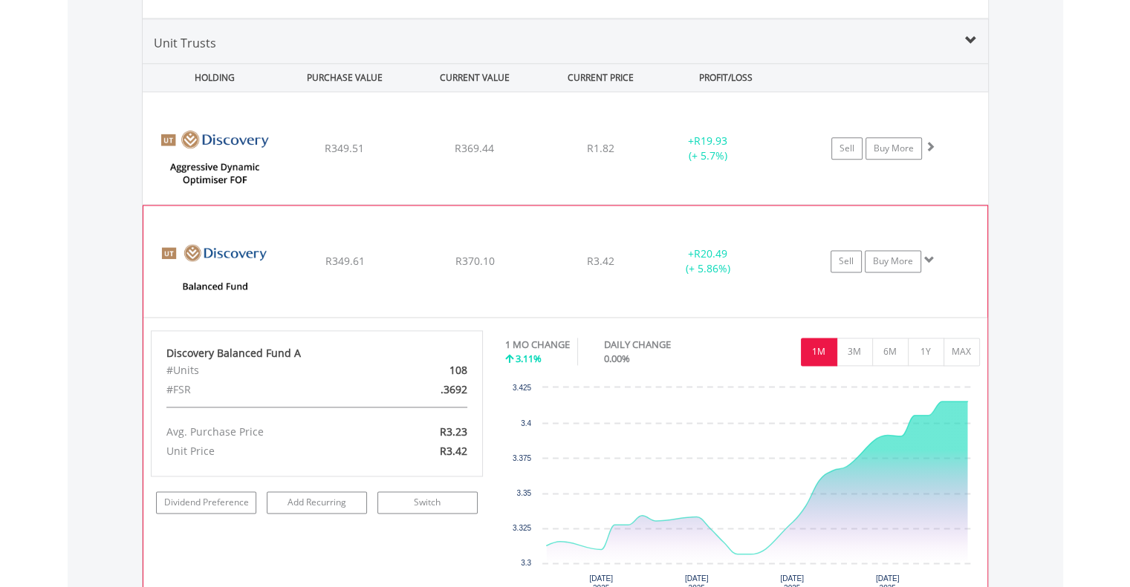
click at [273, 211] on div "﻿ Discovery Balanced Fund A" at bounding box center [210, 261] width 135 height 111
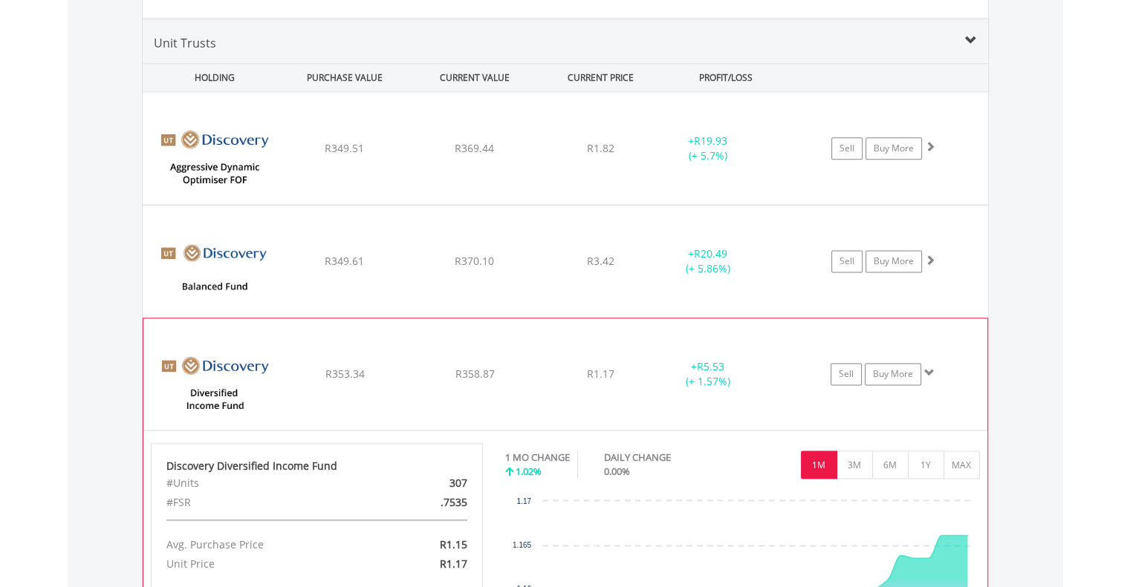
click at [279, 336] on div "﻿ Discovery Diversified Income Fund R353.34 R358.87 R1.17 + R5.53 (+ 1.57%) Sel…" at bounding box center [565, 374] width 844 height 111
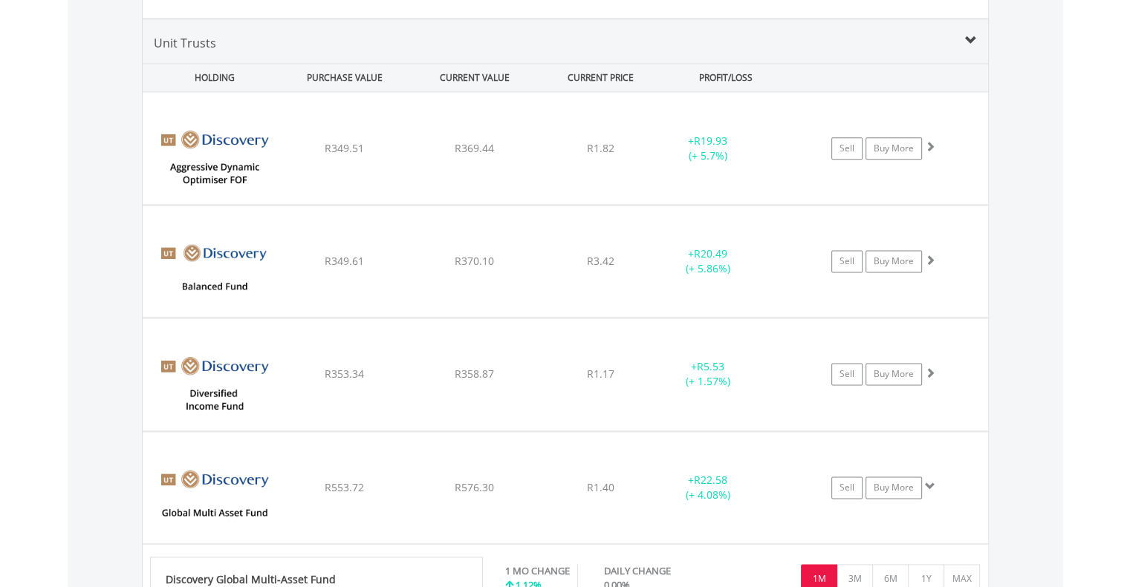
click at [106, 255] on div "Value View Share View DIY Shares HOLDING PURCHASE VALUE CURRENT VALUE CURRENT P…" at bounding box center [565, 35] width 995 height 1673
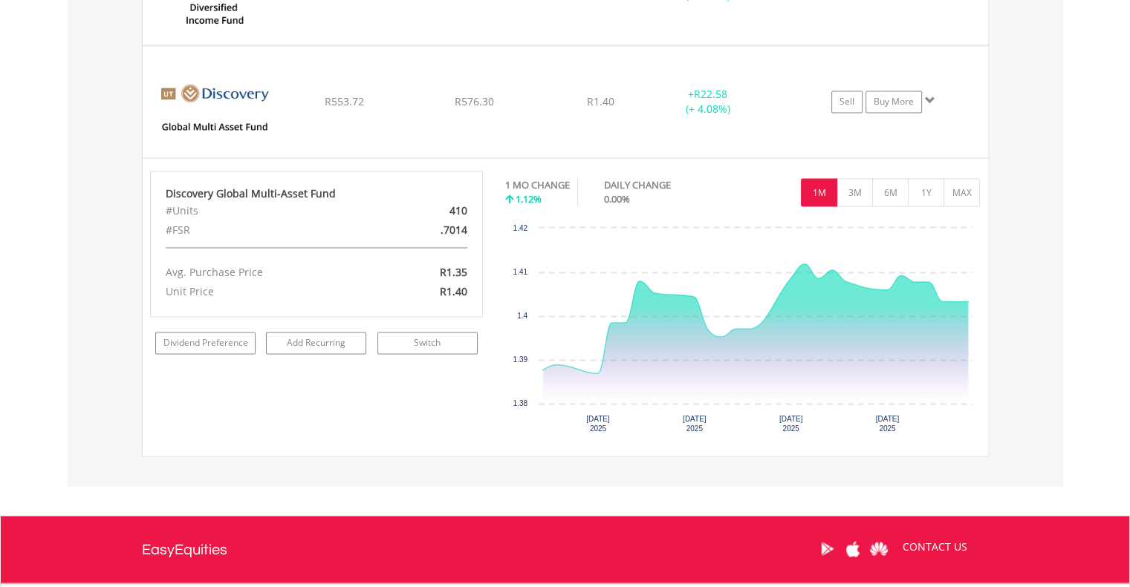
scroll to position [2288, 0]
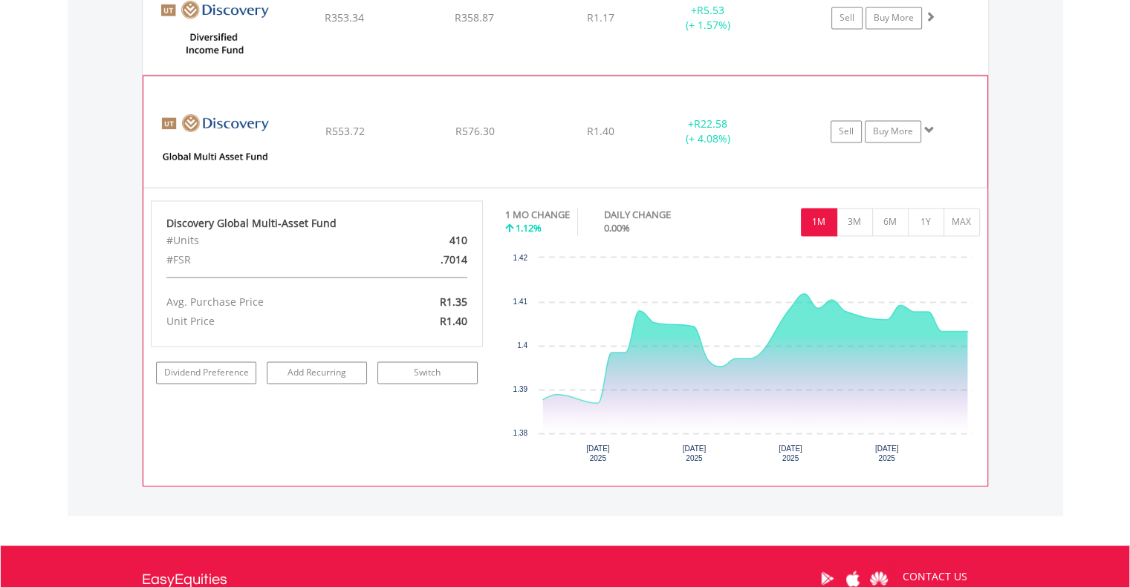
click at [391, 107] on div "﻿ Discovery Global Multi-Asset Fund R553.72 R576.30 R1.40 + R22.58 (+ 4.08%) Se…" at bounding box center [565, 131] width 844 height 111
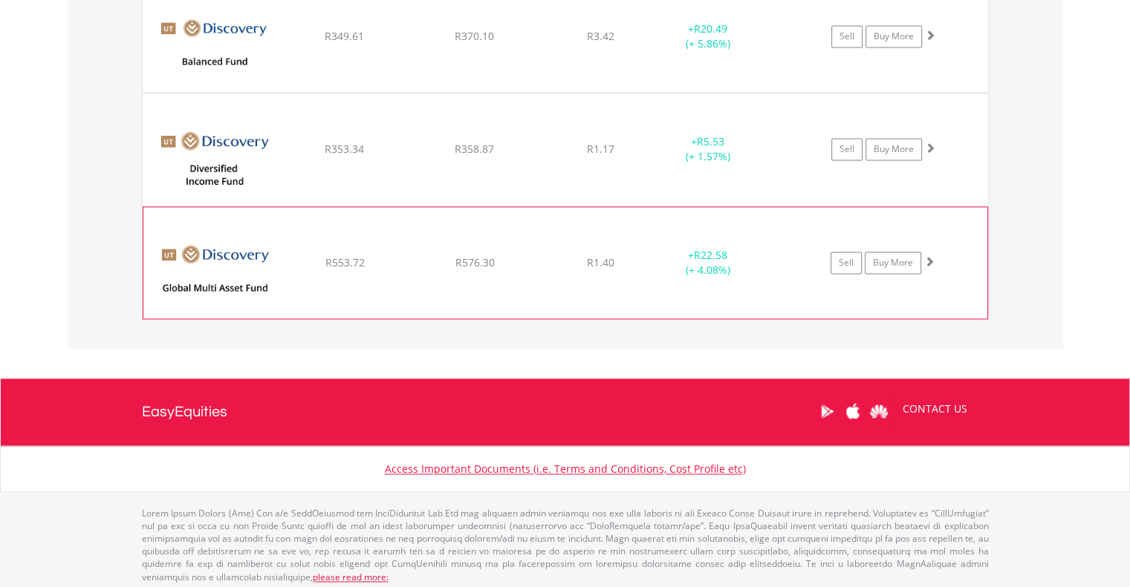
scroll to position [2157, 0]
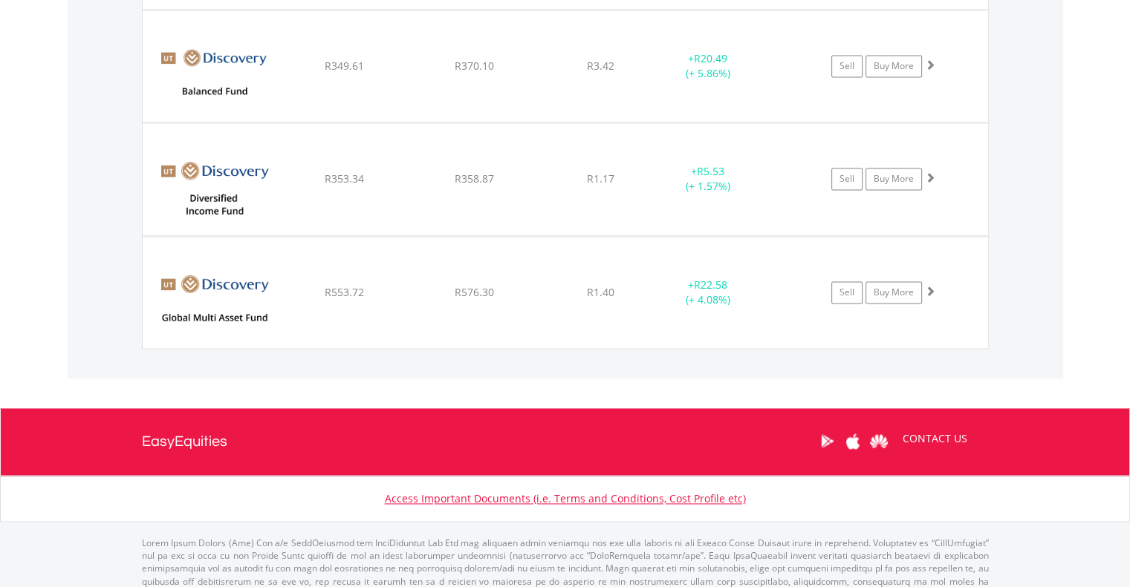
scroll to position [2097, 0]
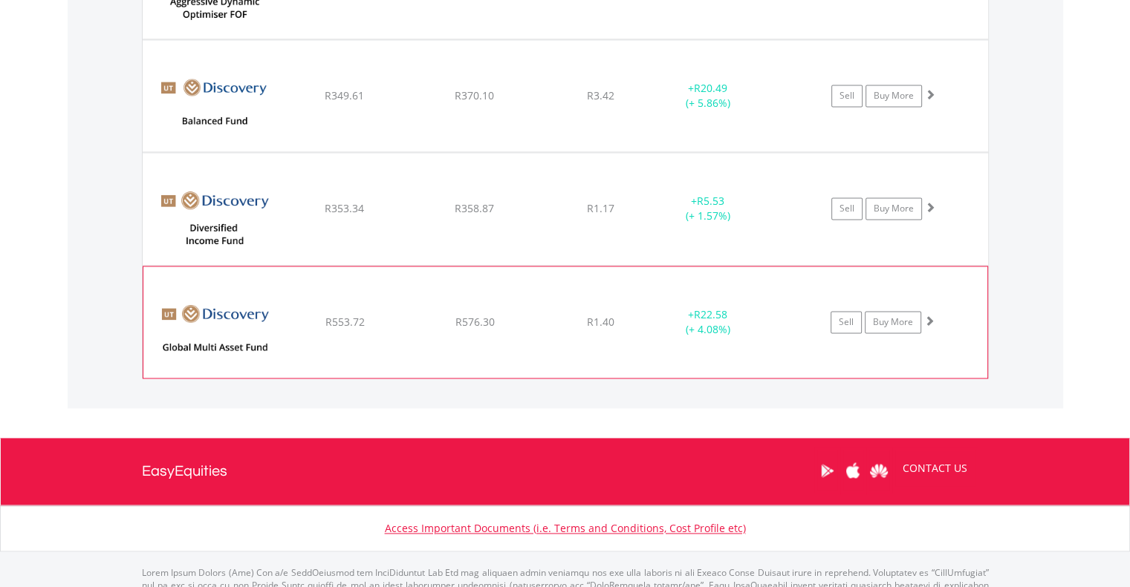
click at [319, 303] on div "﻿ Discovery Global Multi-Asset Fund R553.72 R576.30 R1.40 + R22.58 (+ 4.08%) Se…" at bounding box center [565, 322] width 844 height 111
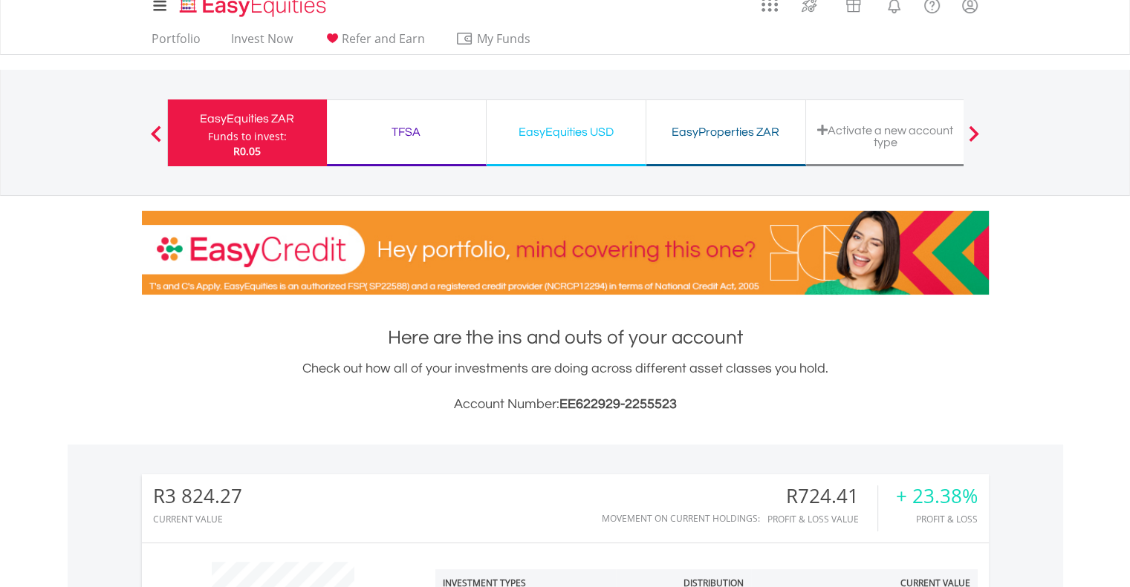
scroll to position [0, 0]
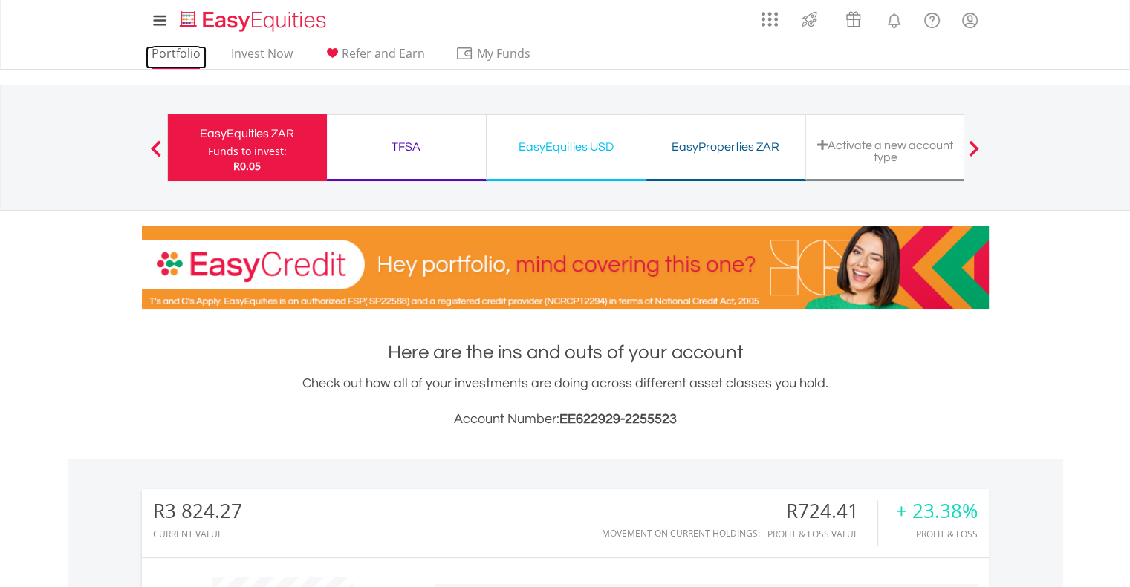
click at [178, 50] on link "Portfolio" at bounding box center [176, 57] width 61 height 23
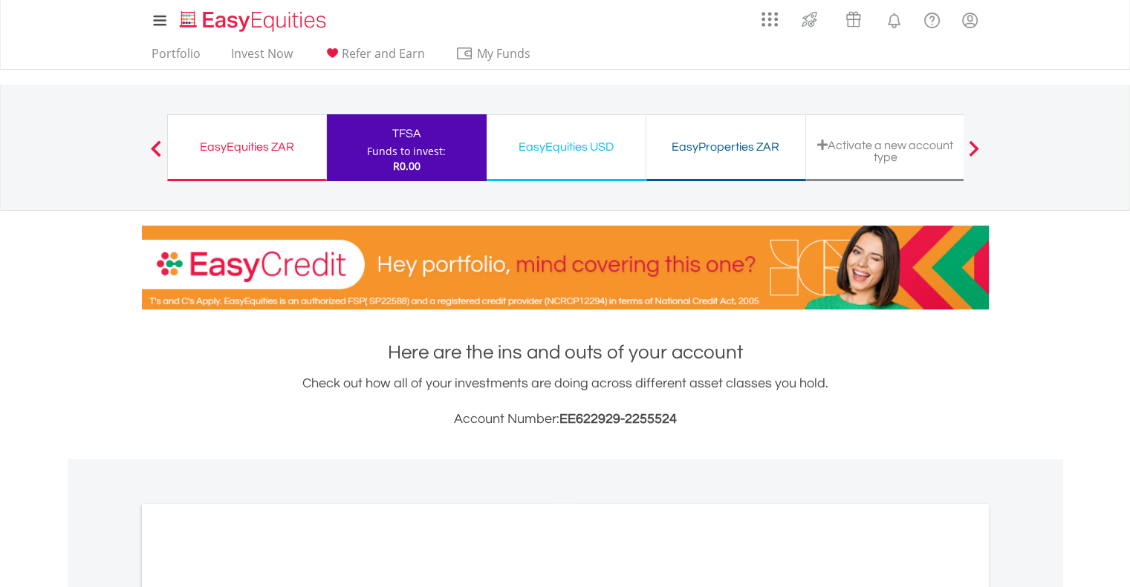
click at [79, 301] on div "My Investments Invest Now New Listings Sell My Recurring Investments Pending Or…" at bounding box center [565, 155] width 1130 height 310
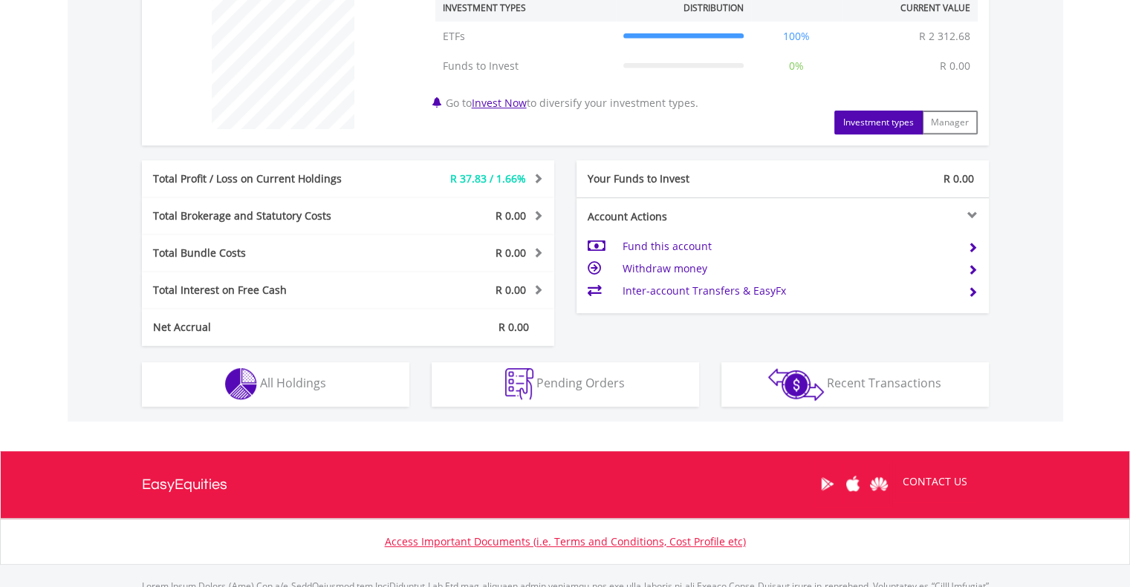
scroll to position [594, 0]
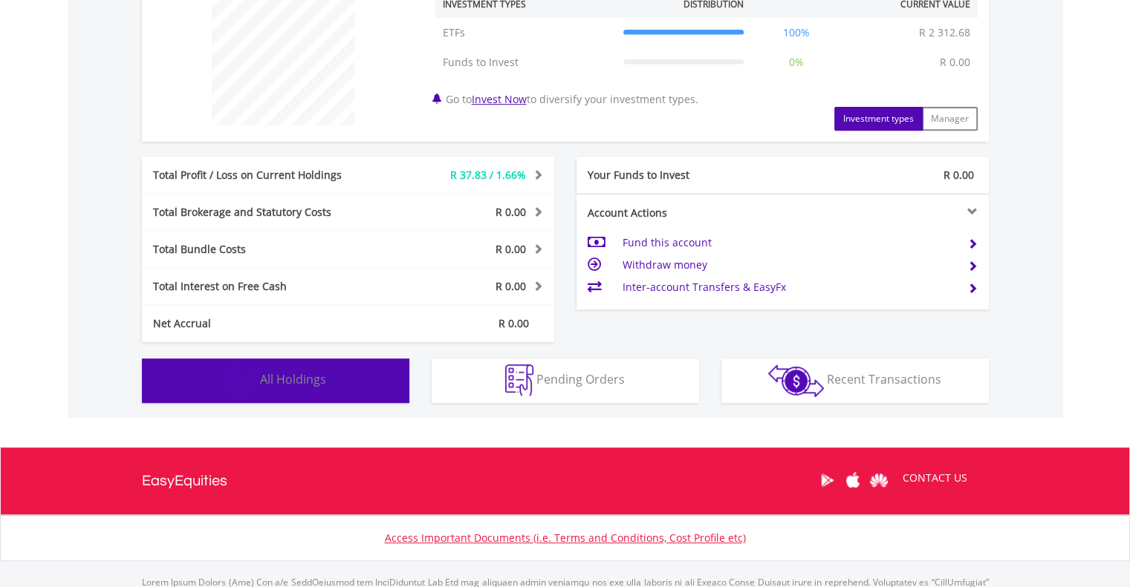
click at [301, 375] on span "All Holdings" at bounding box center [293, 379] width 66 height 16
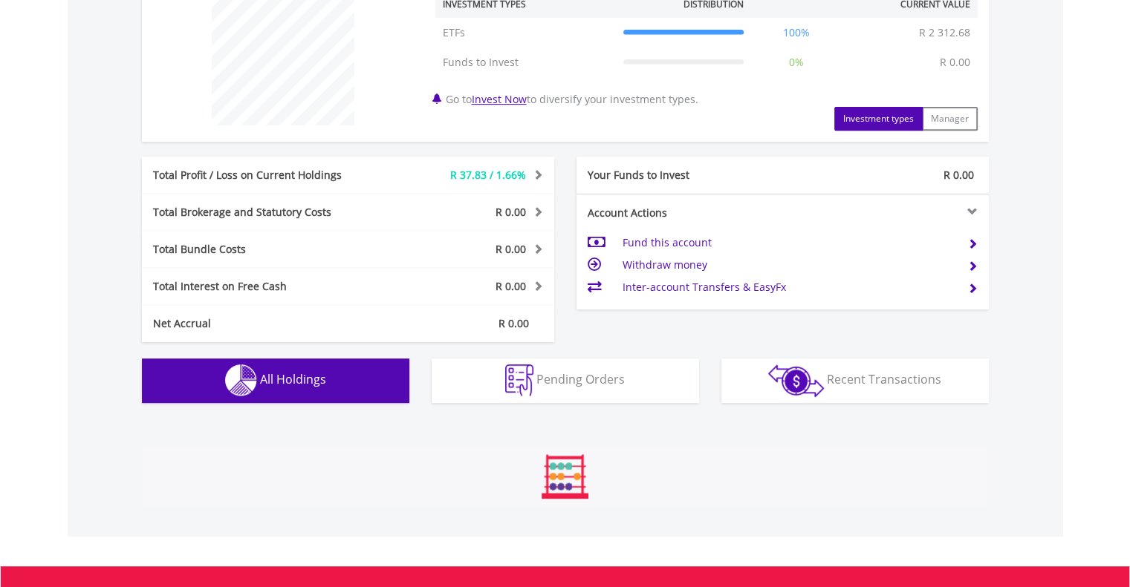
scroll to position [1041, 0]
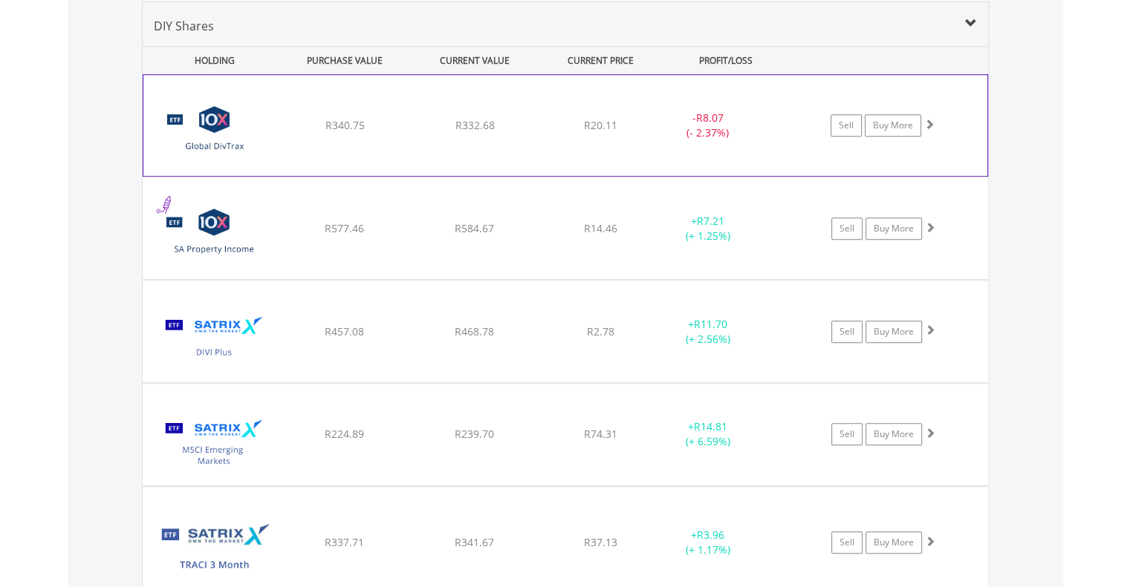
click at [279, 133] on div "﻿ 10X S&P Global Dividend Aristocrats Exchange Traded Fund R340.75 R332.68 R20.…" at bounding box center [565, 125] width 844 height 101
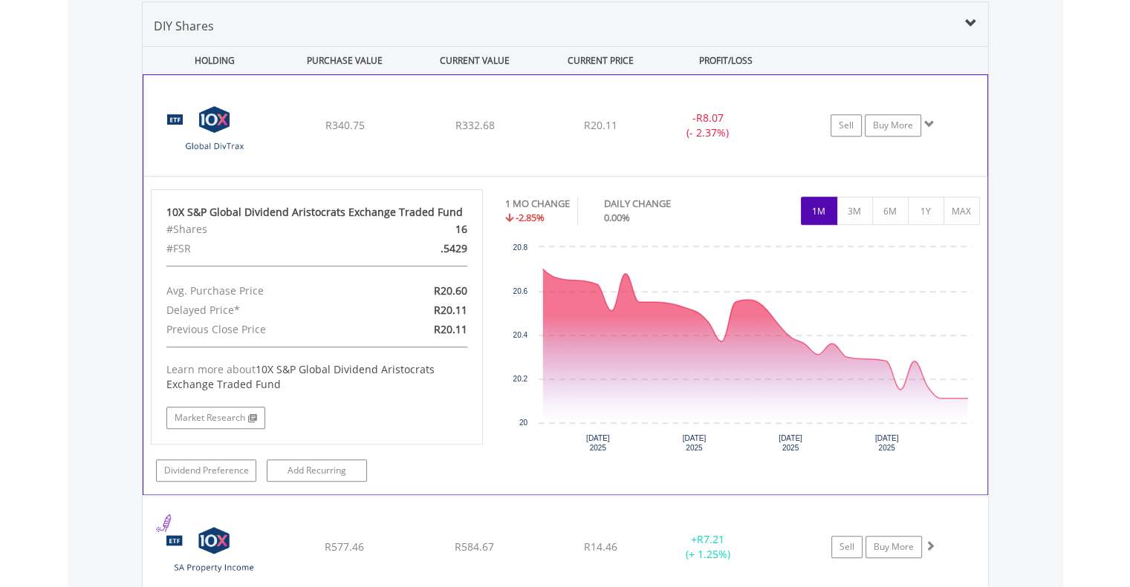
click at [279, 133] on div "﻿ 10X S&P Global Dividend Aristocrats Exchange Traded Fund R340.75 R332.68 R20.…" at bounding box center [565, 125] width 844 height 101
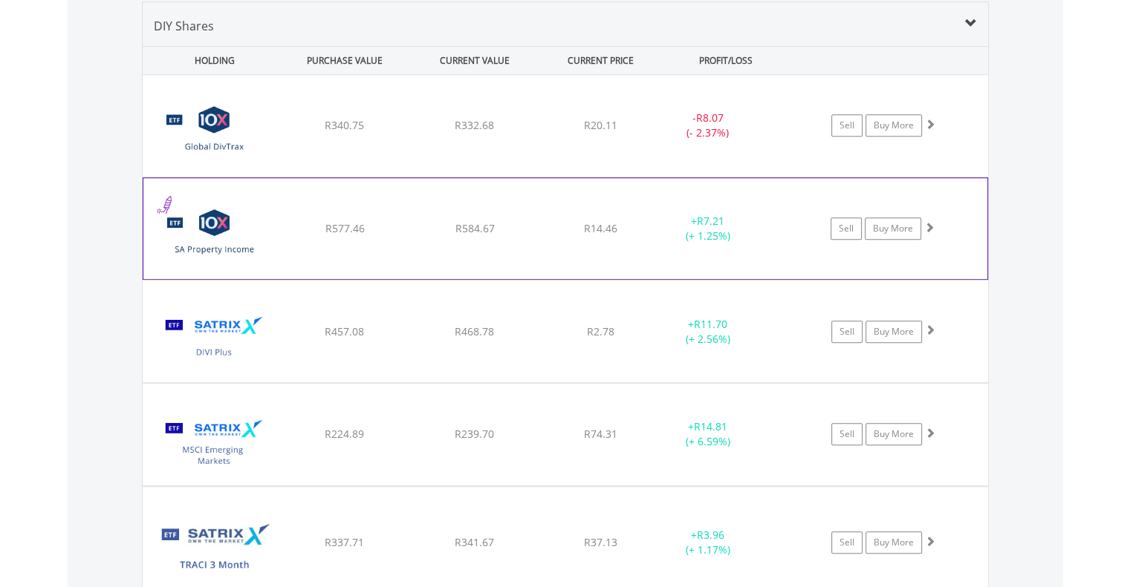
click at [325, 227] on span "R577.46" at bounding box center [344, 228] width 39 height 14
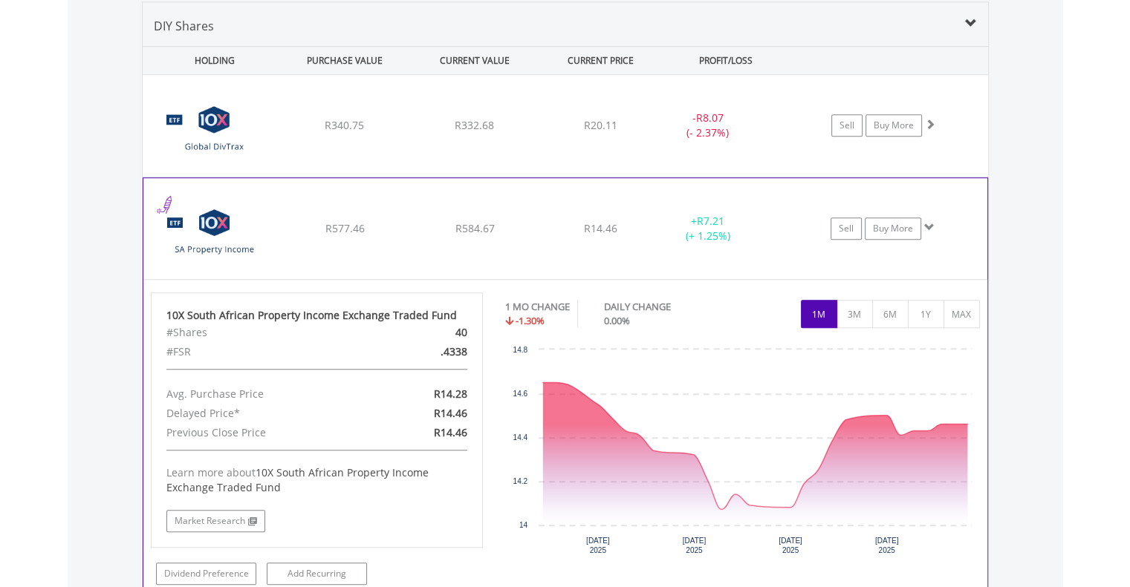
click at [325, 227] on span "R577.46" at bounding box center [344, 228] width 39 height 14
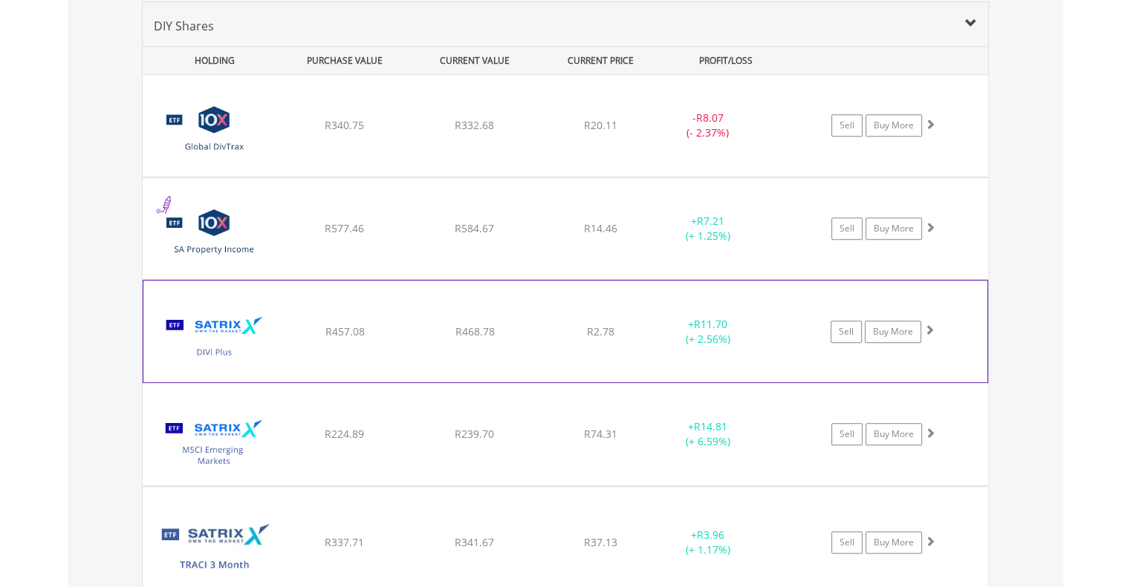
click at [299, 334] on div "R457.08" at bounding box center [344, 332] width 126 height 15
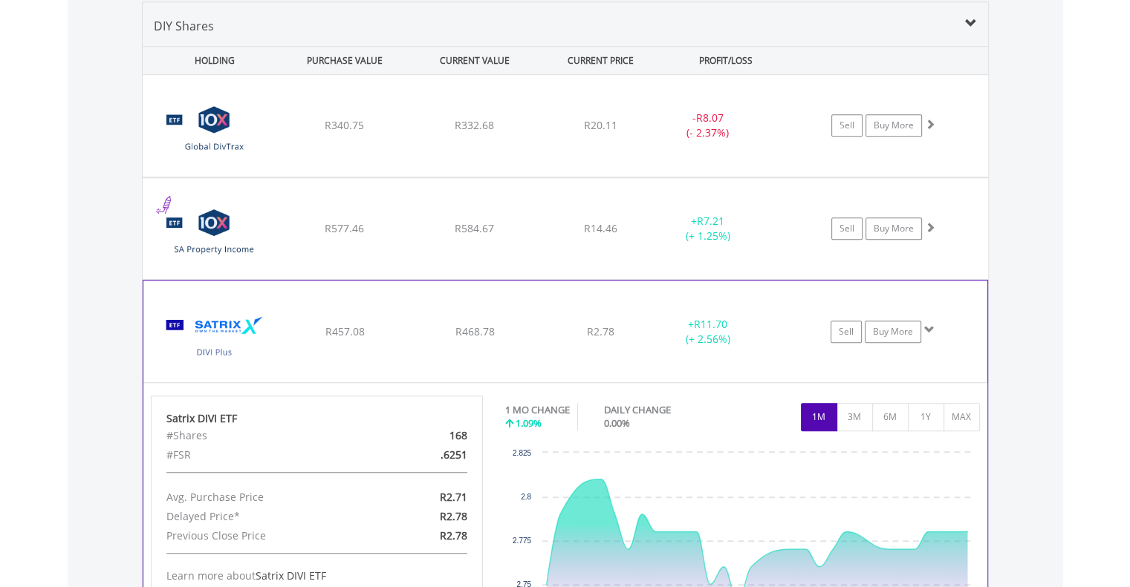
click at [299, 334] on div "R457.08" at bounding box center [344, 332] width 126 height 15
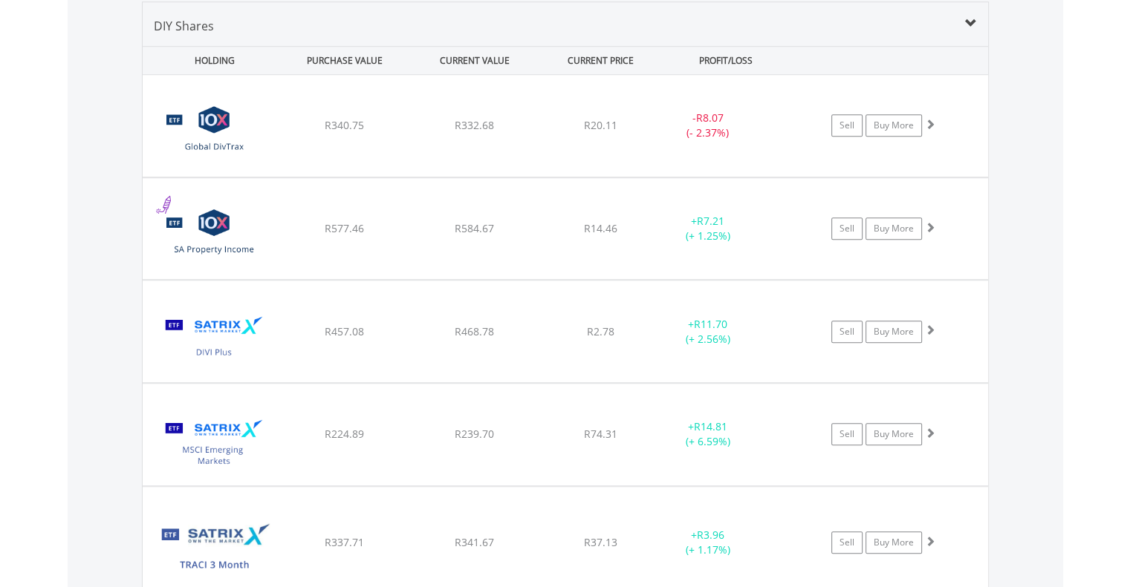
click at [116, 368] on div "Value View Share View DIY Shares HOLDING PURCHASE VALUE CURRENT VALUE CURRENT P…" at bounding box center [565, 358] width 995 height 772
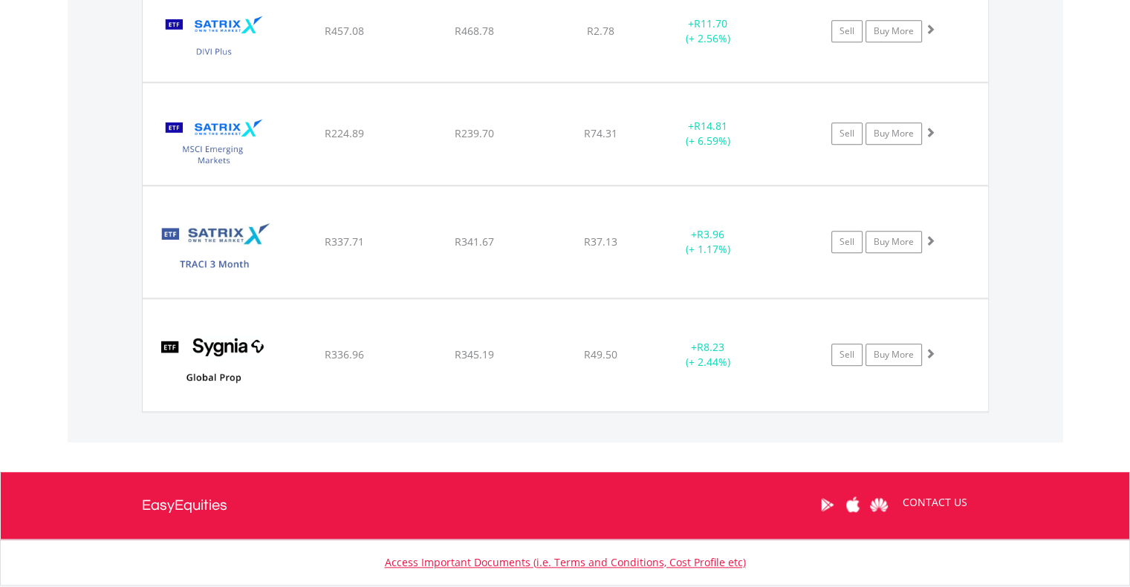
scroll to position [1367, 0]
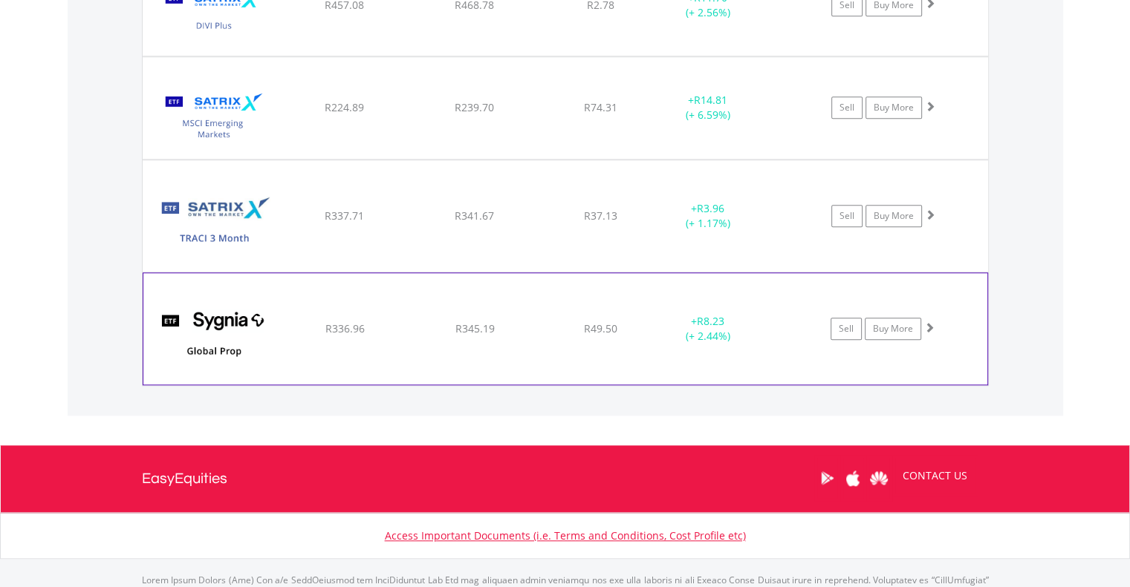
click at [284, 345] on div "﻿ Sygnia Itrix Global Prop ETF R336.96 R345.19 R49.50 + R8.23 (+ 2.44%) Sell Bu…" at bounding box center [565, 328] width 844 height 111
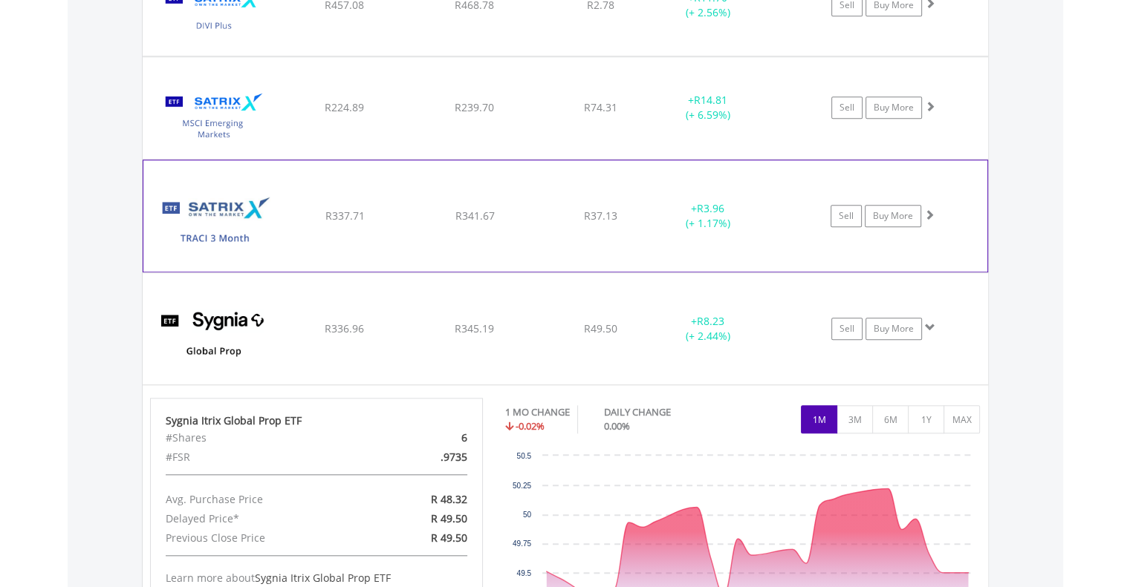
click at [296, 243] on div "﻿ Satrix TRACI 3 Month ETF R337.71 R341.67 R37.13 + R3.96 (+ 1.17%) Sell Buy Mo…" at bounding box center [565, 215] width 844 height 111
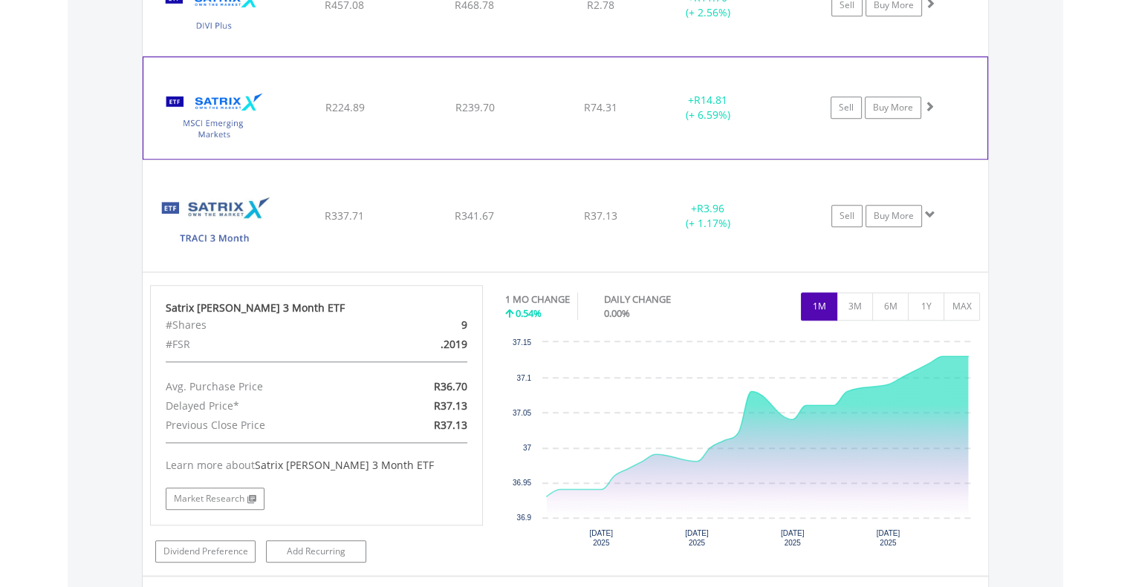
click at [313, 120] on div "﻿ Satrix MSCI Emerging Markets ETF R224.89 R239.70 R74.31 + R14.81 (+ 6.59%) Se…" at bounding box center [565, 107] width 844 height 101
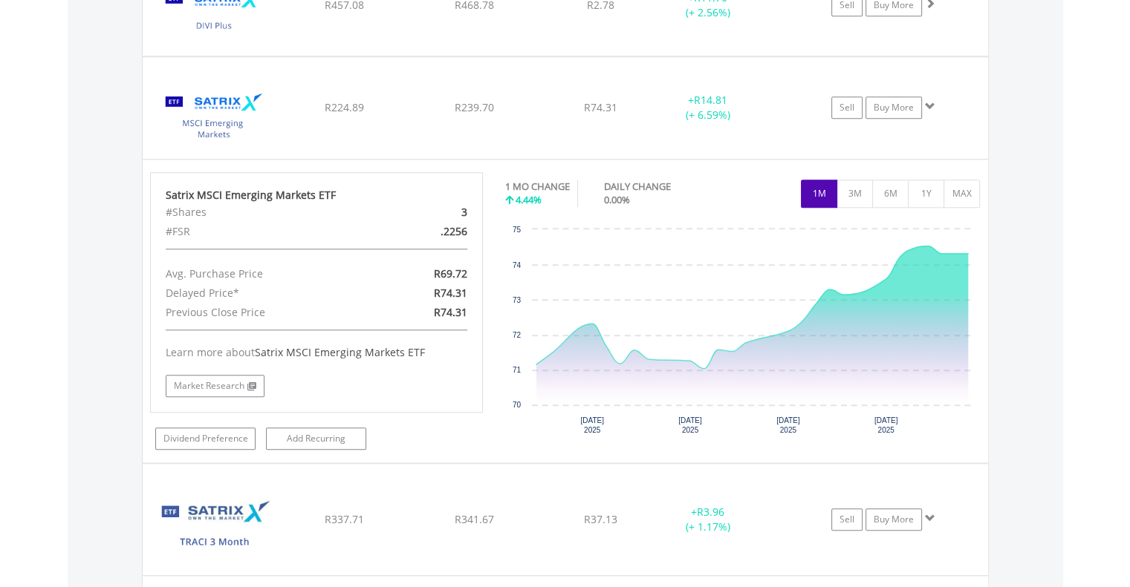
click at [126, 133] on div "Value View Share View DIY Shares HOLDING PURCHASE VALUE CURRENT VALUE CURRENT P…" at bounding box center [565, 486] width 995 height 1683
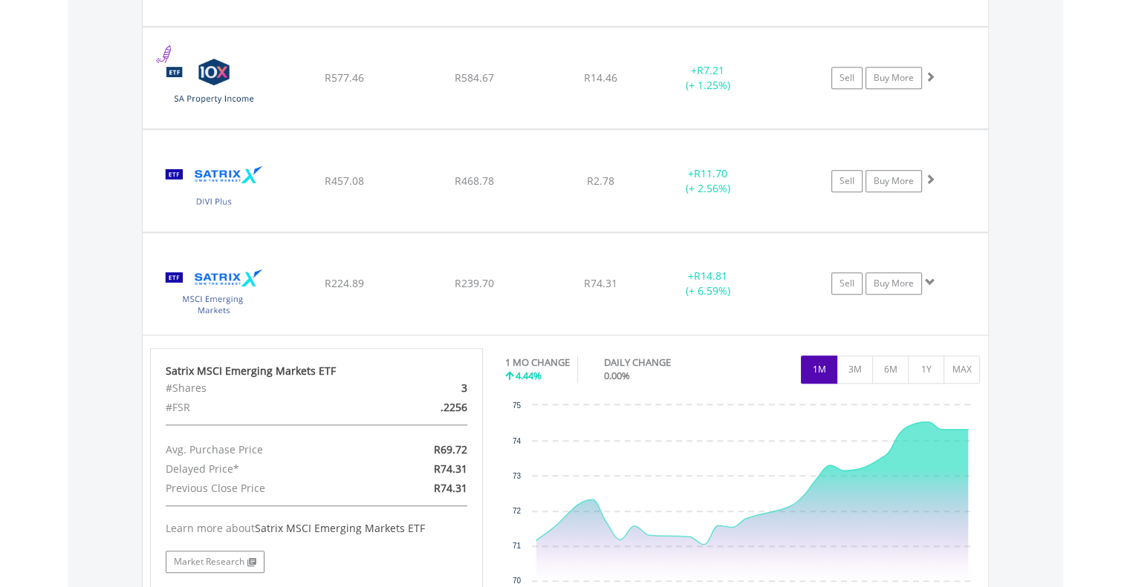
scroll to position [1189, 0]
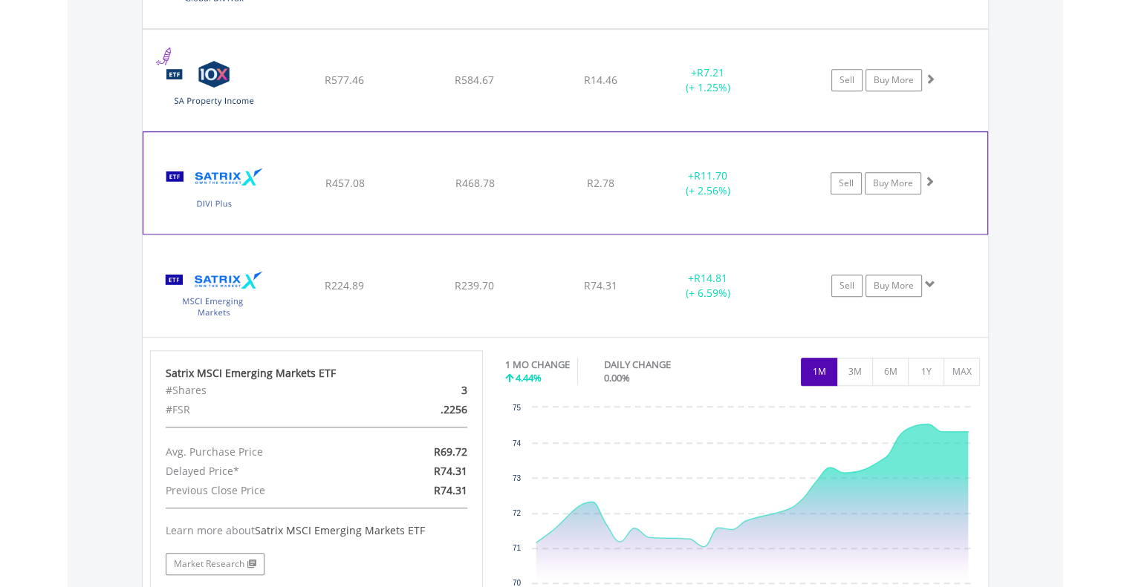
click at [270, 163] on img at bounding box center [215, 190] width 128 height 79
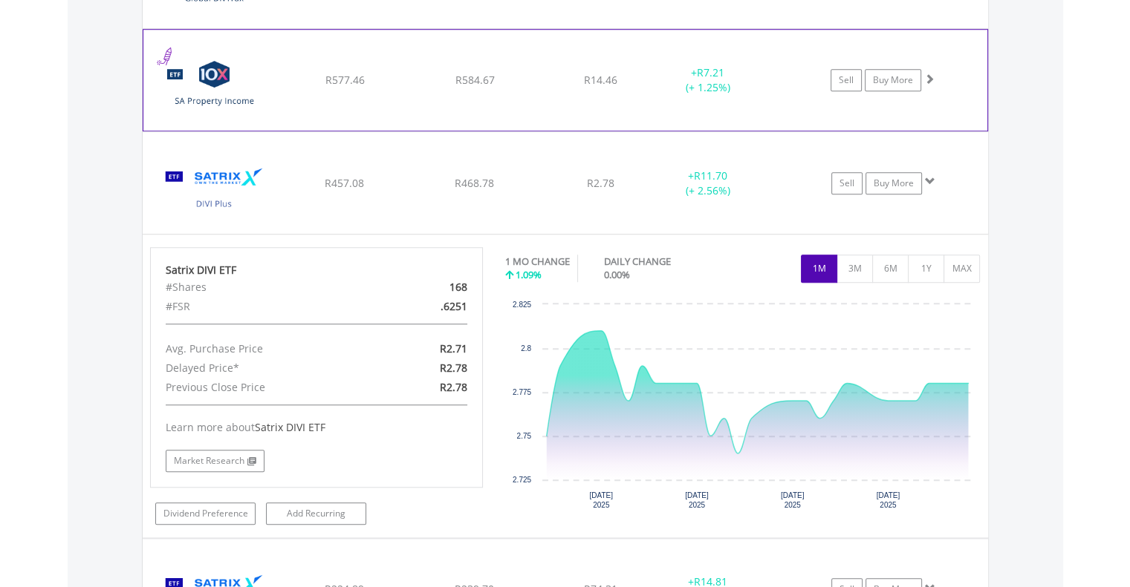
click at [321, 65] on div "﻿ 10X South African Property Income Exchange Traded Fund R577.46 R584.67 R14.46…" at bounding box center [565, 80] width 844 height 101
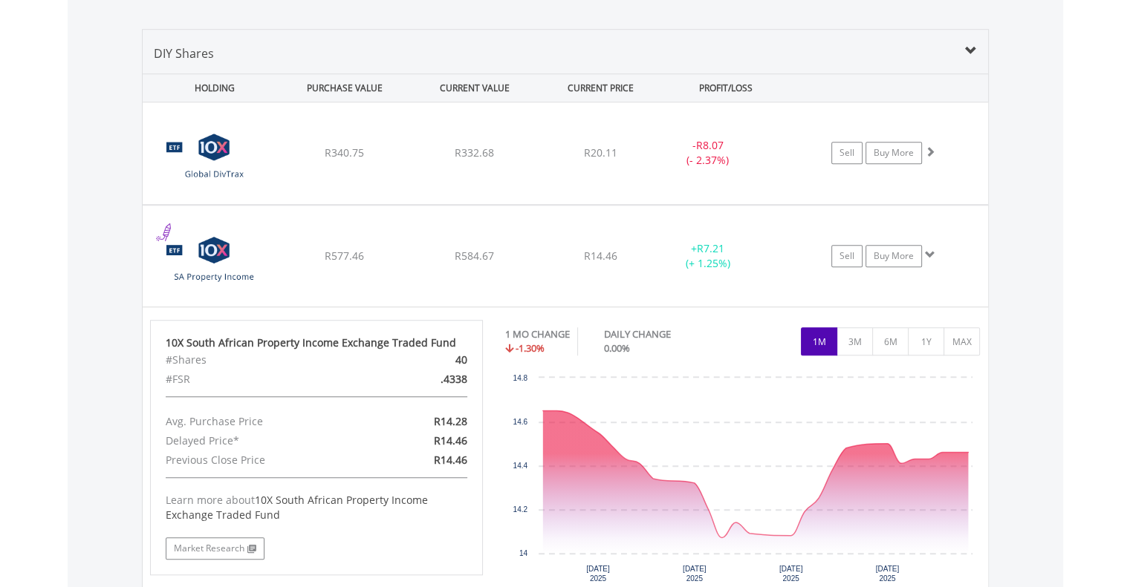
scroll to position [1011, 0]
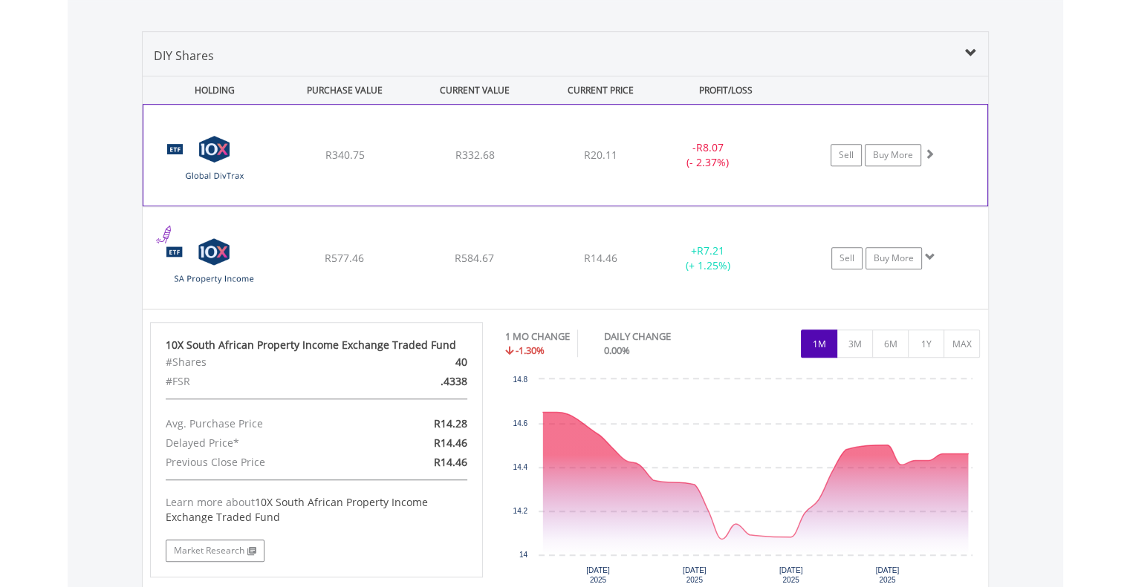
click at [331, 202] on div "﻿ 10X S&P Global Dividend Aristocrats Exchange Traded Fund R340.75 R332.68 R20.…" at bounding box center [565, 155] width 844 height 101
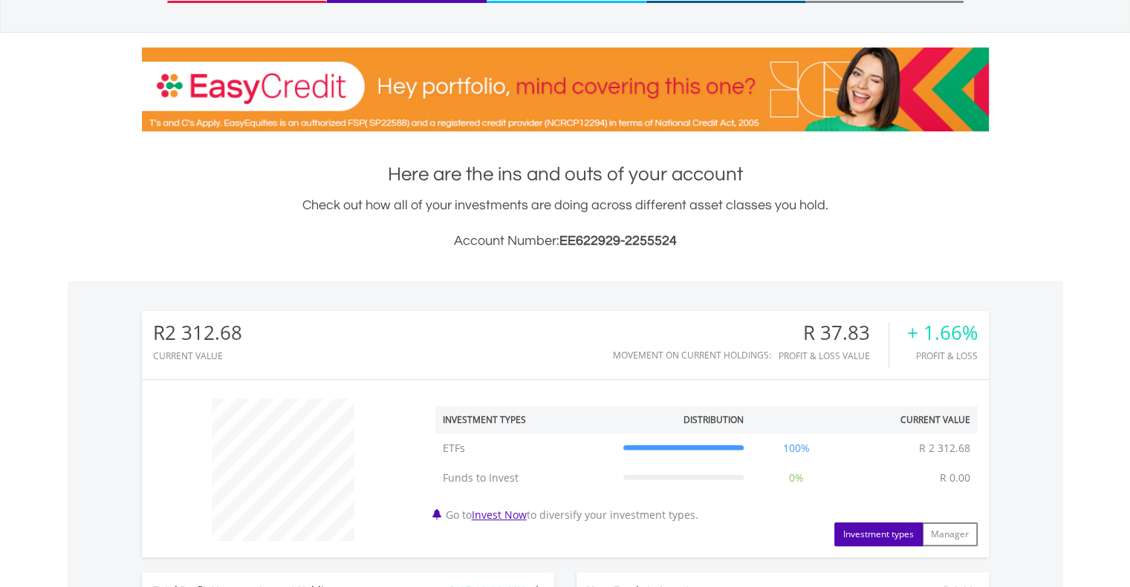
scroll to position [208, 0]
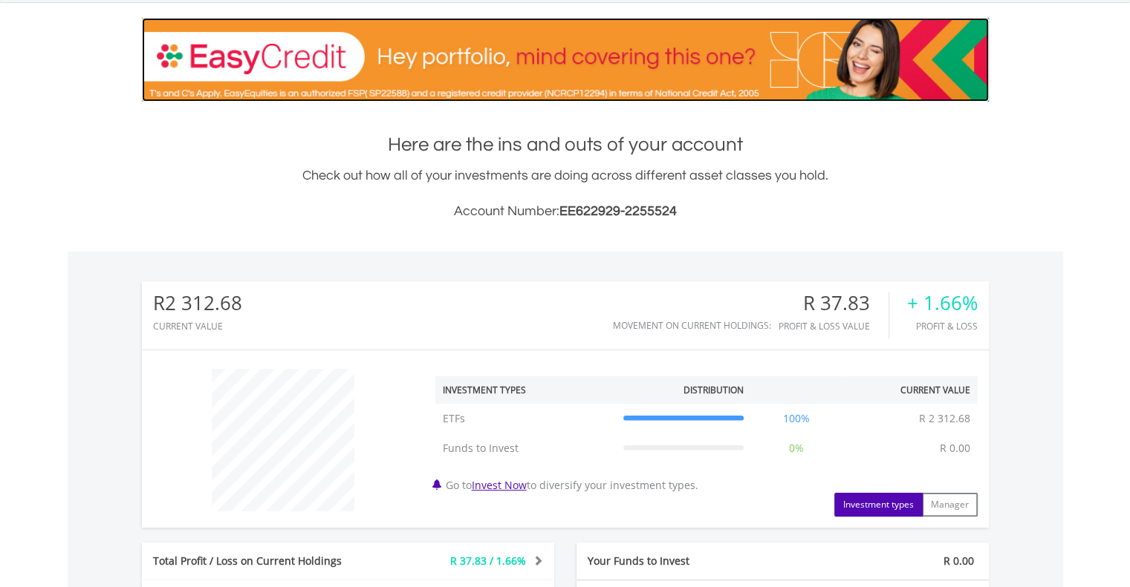
click at [308, 84] on img at bounding box center [565, 60] width 847 height 84
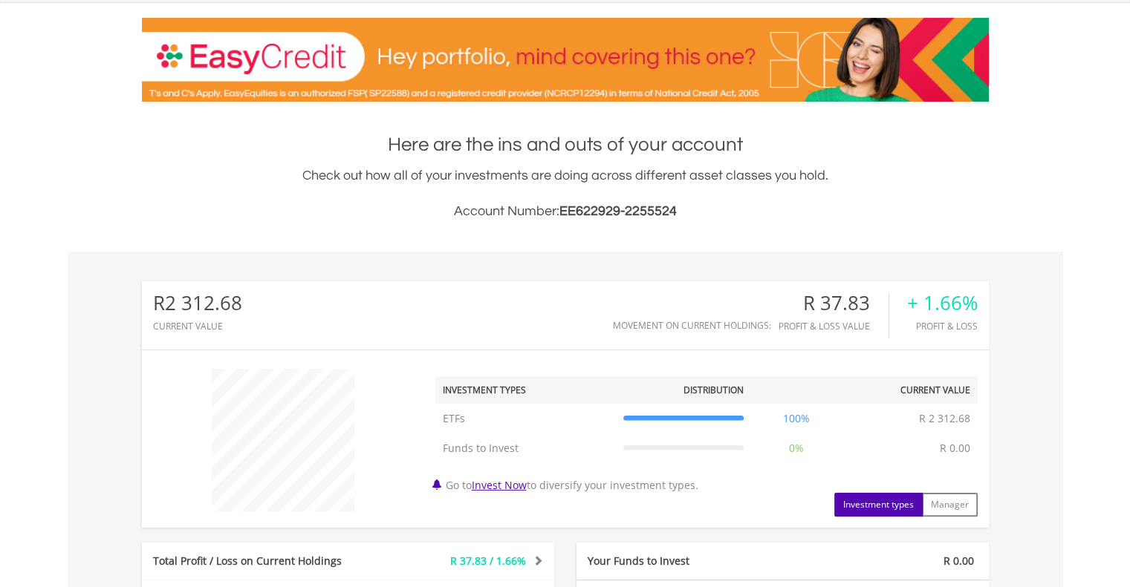
click at [192, 202] on h3 "Account Number: EE622929-2255524" at bounding box center [565, 211] width 847 height 21
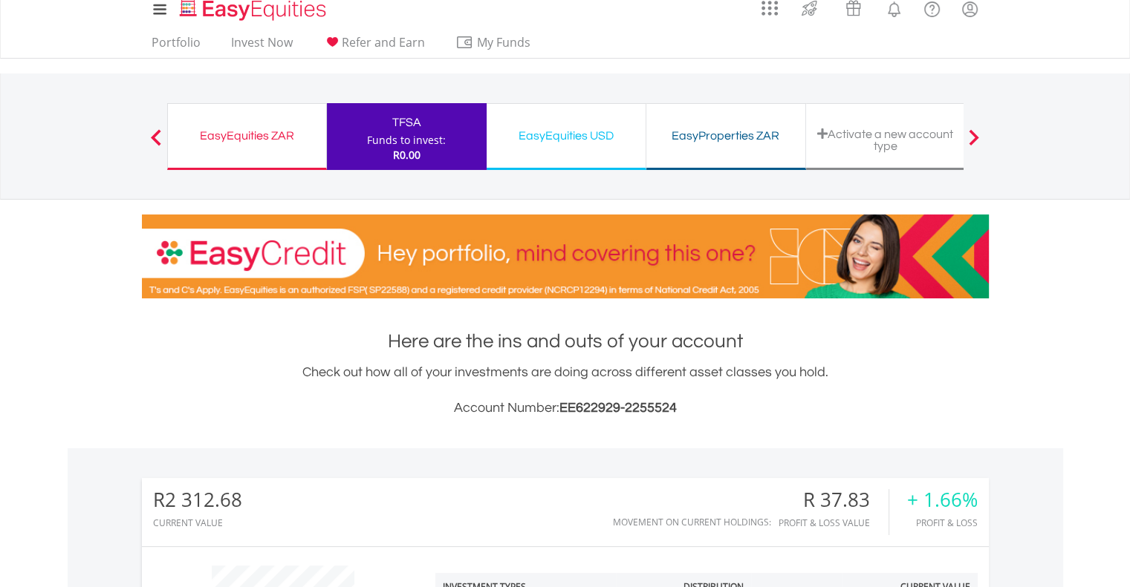
scroll to position [0, 0]
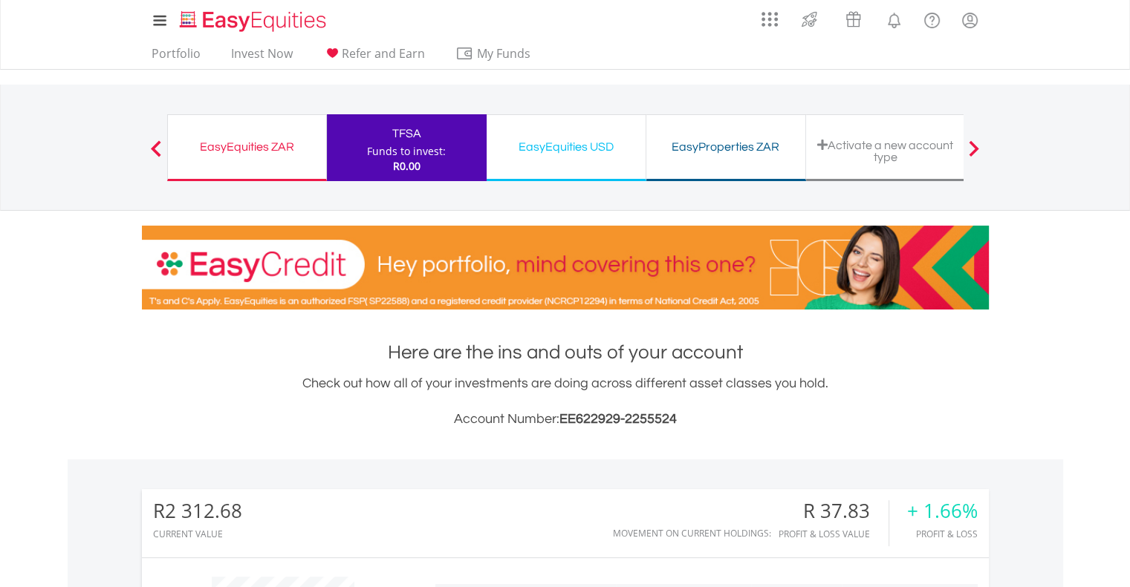
click at [627, 143] on div "EasyEquities USD" at bounding box center [565, 147] width 141 height 21
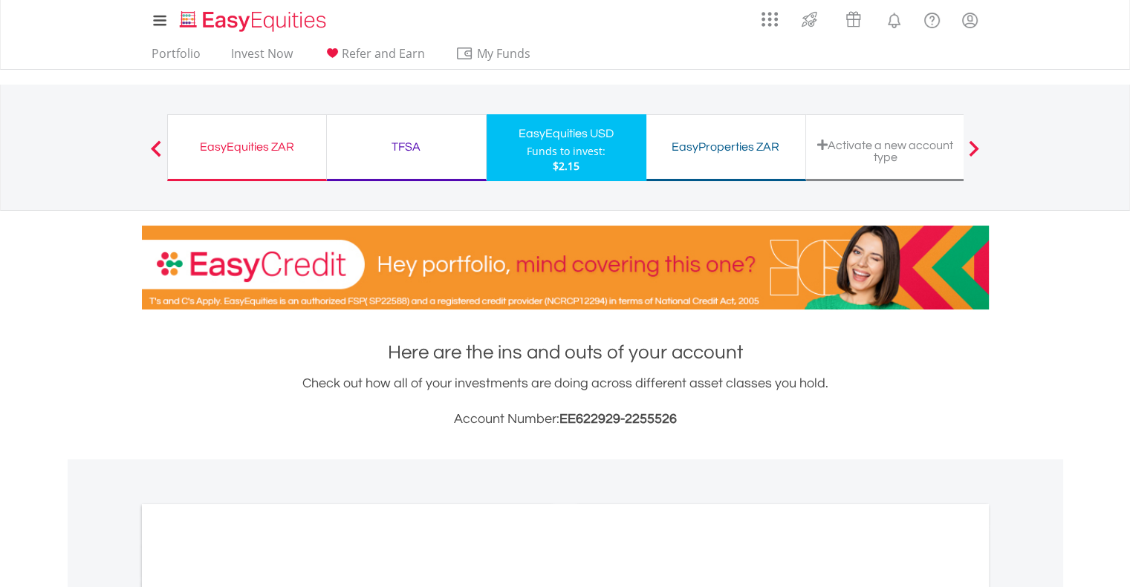
click at [764, 166] on div "EasyProperties ZAR Funds to invest: $2.15" at bounding box center [726, 147] width 160 height 67
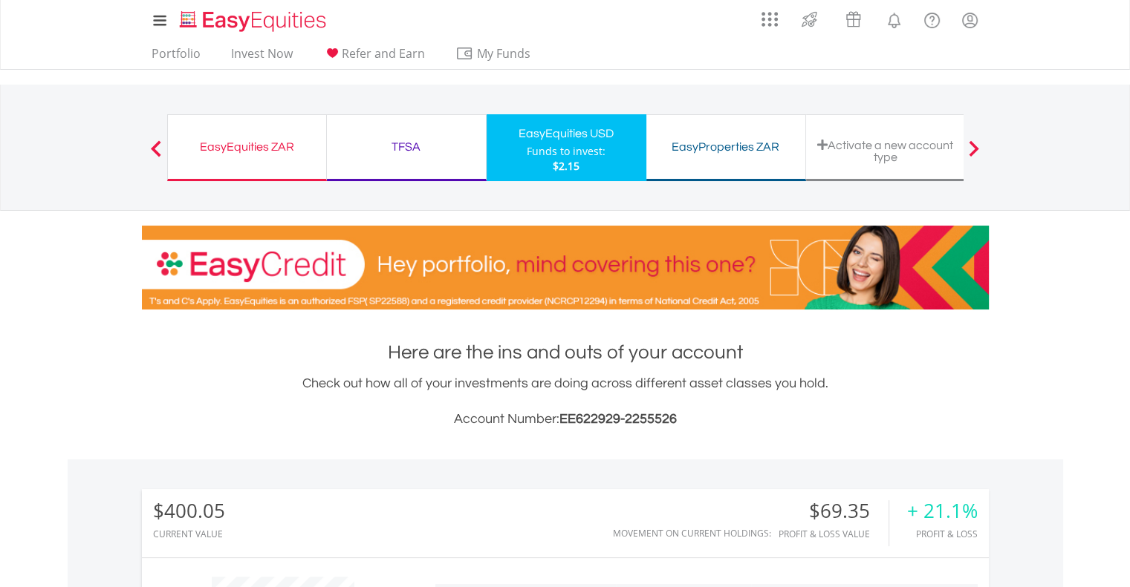
scroll to position [143, 282]
click at [815, 20] on img at bounding box center [809, 19] width 25 height 24
